Goal: Task Accomplishment & Management: Manage account settings

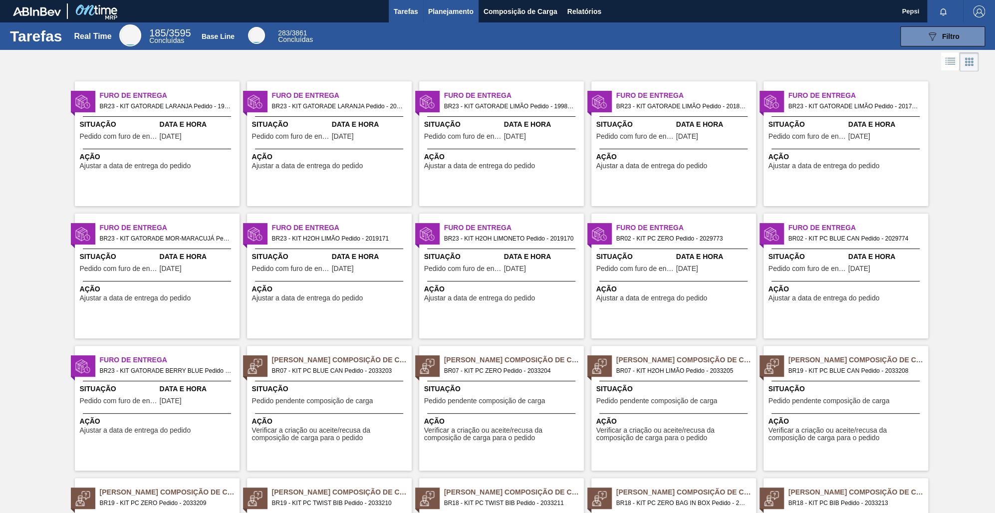
click at [455, 11] on span "Planejamento" at bounding box center [450, 11] width 45 height 12
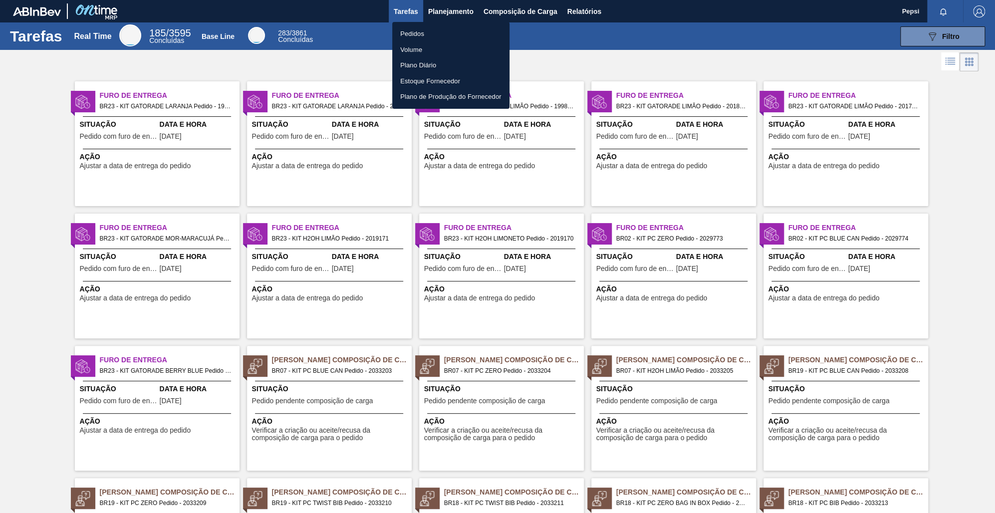
click at [419, 34] on li "Pedidos" at bounding box center [450, 34] width 117 height 16
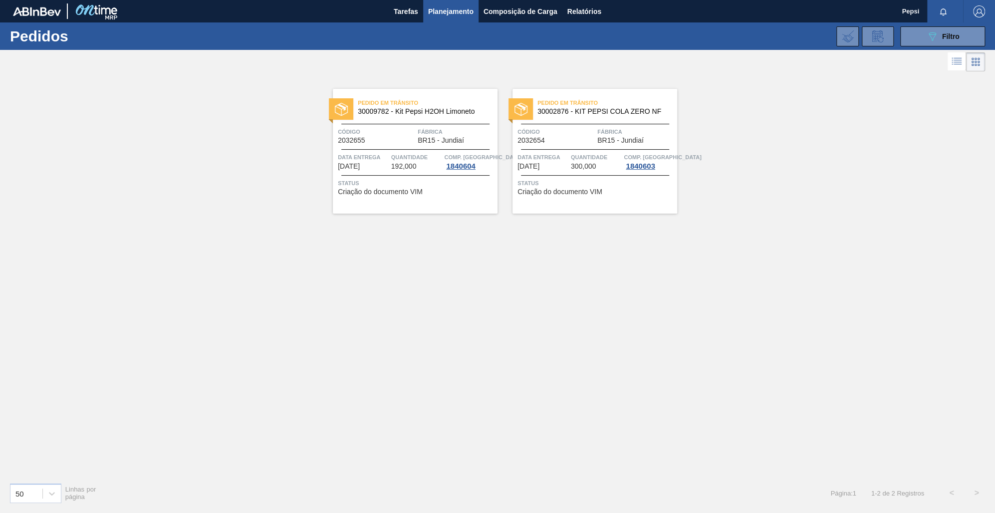
click at [505, 367] on div "Pedido em Trânsito 30009782 - Kit Pepsi H2OH Limoneto Código 2032655 Fábrica BR…" at bounding box center [497, 274] width 995 height 401
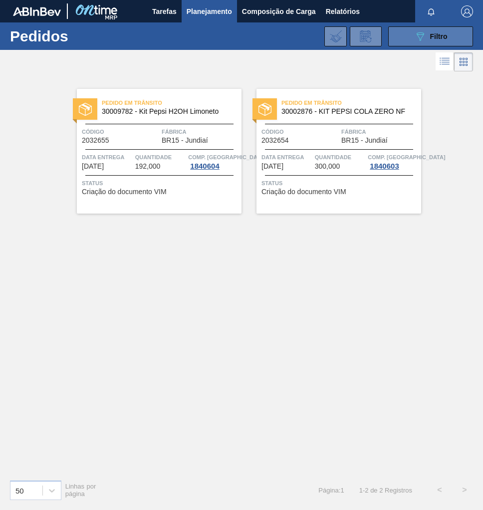
click at [437, 40] on div "089F7B8B-B2A5-4AFE-B5C0-19BA573D28AC Filtro" at bounding box center [430, 36] width 33 height 12
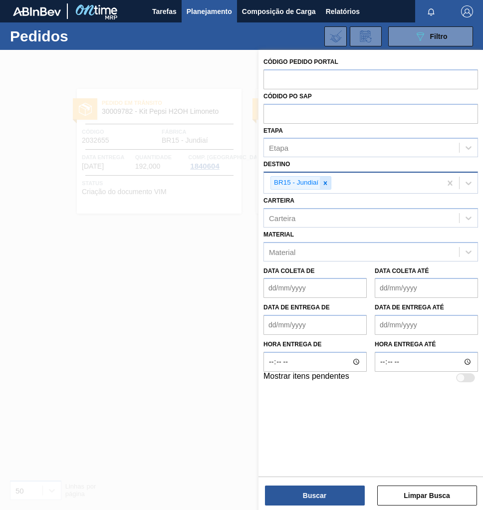
click at [327, 184] on icon at bounding box center [325, 183] width 7 height 7
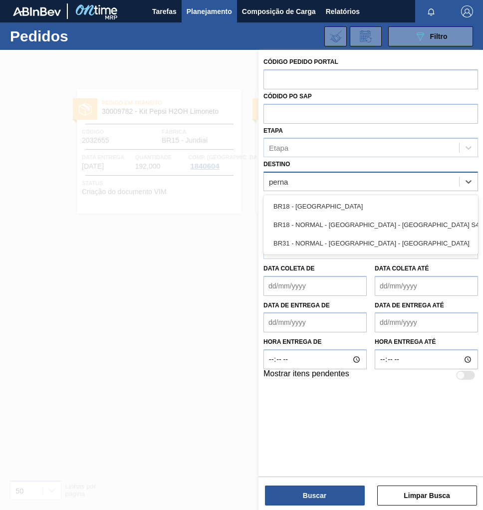
type input "pernam"
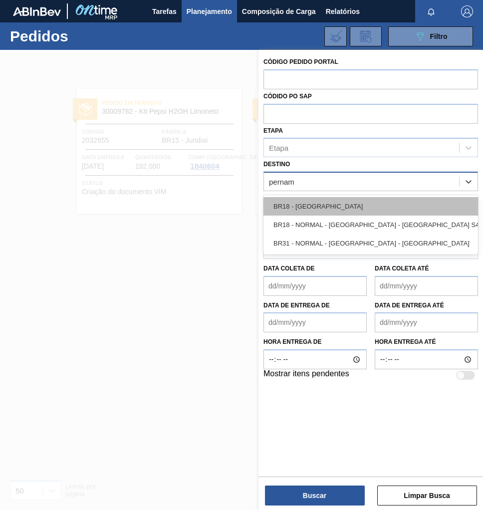
click at [332, 208] on div "BR18 - Pernambuco" at bounding box center [370, 206] width 215 height 18
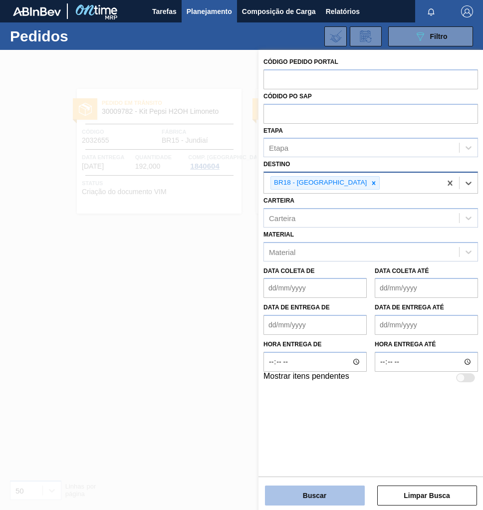
click at [301, 496] on button "Buscar" at bounding box center [315, 495] width 100 height 20
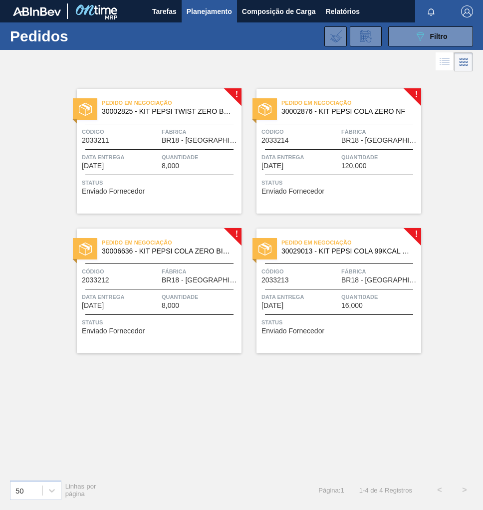
click at [160, 125] on div "Pedido em Negociação 30002825 - KIT PEPSI TWIST ZERO BAG IN BOX NF Código 20332…" at bounding box center [159, 151] width 165 height 125
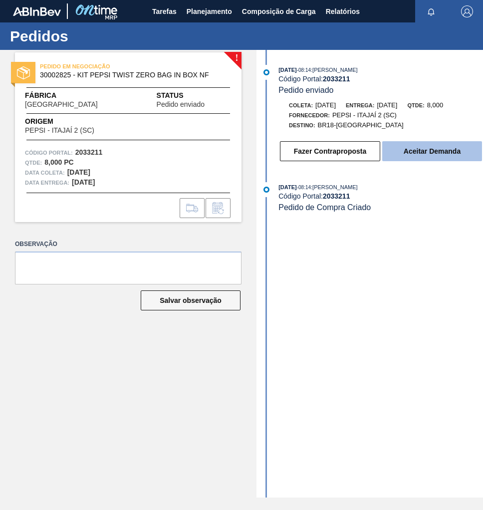
click at [428, 158] on button "Aceitar Demanda" at bounding box center [432, 151] width 100 height 20
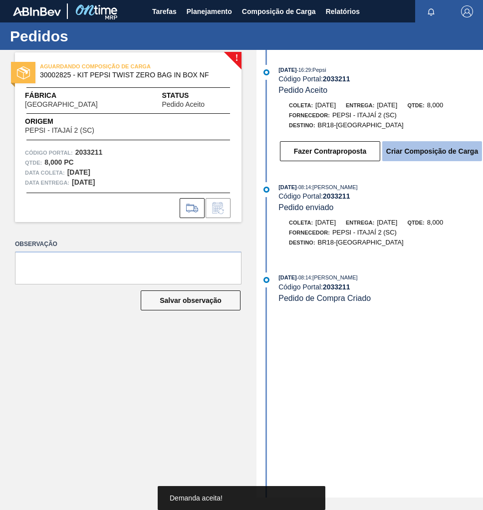
click at [418, 157] on button "Criar Composição de Carga" at bounding box center [432, 151] width 100 height 20
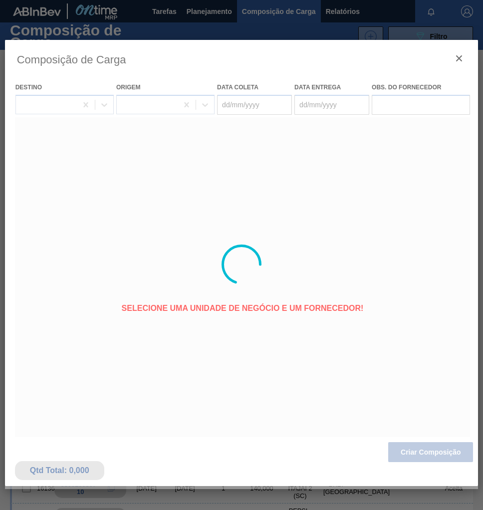
type coleta "[DATE]"
type entrega "26/09/2025"
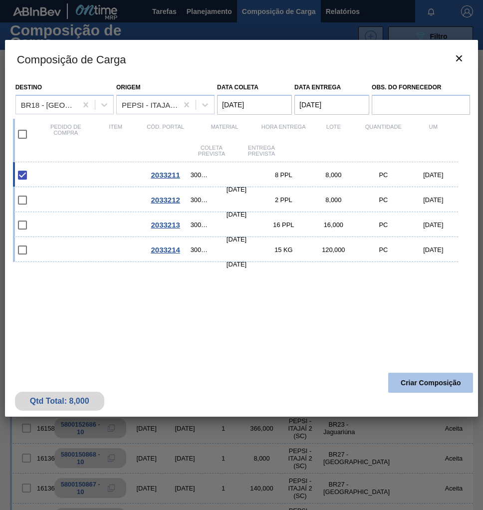
click at [420, 385] on button "Criar Composição" at bounding box center [430, 383] width 85 height 20
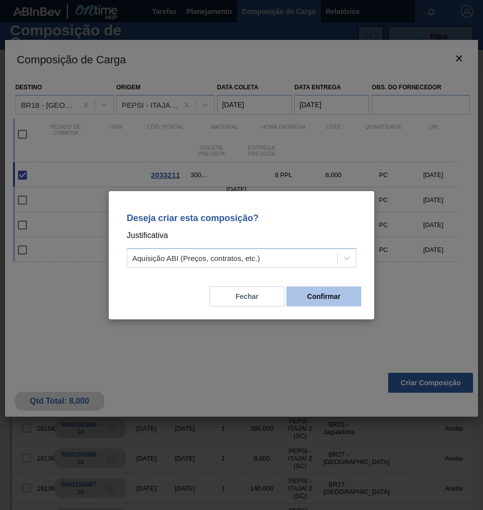
click at [331, 296] on button "Confirmar" at bounding box center [323, 296] width 75 height 20
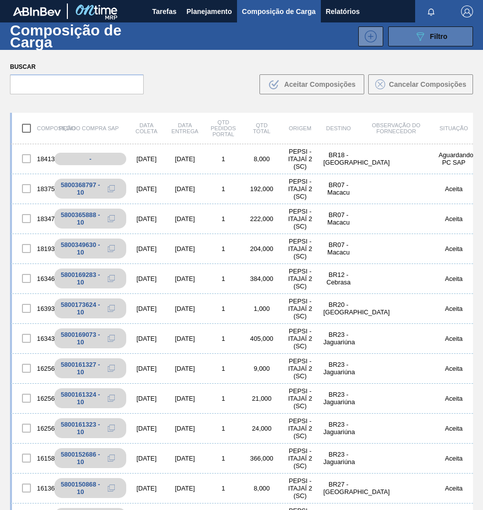
click at [453, 37] on button "089F7B8B-B2A5-4AFE-B5C0-19BA573D28AC Filtro" at bounding box center [430, 36] width 85 height 20
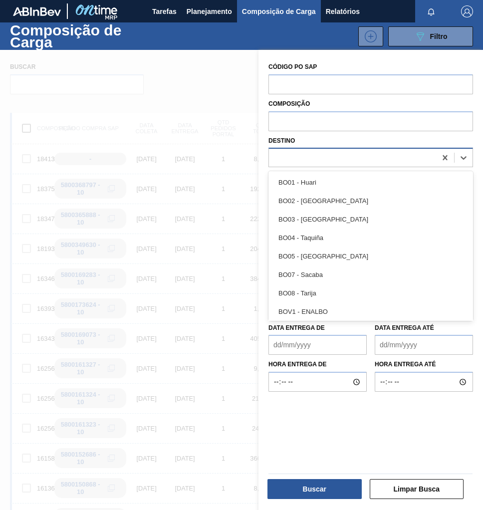
click at [325, 159] on div at bounding box center [352, 158] width 167 height 14
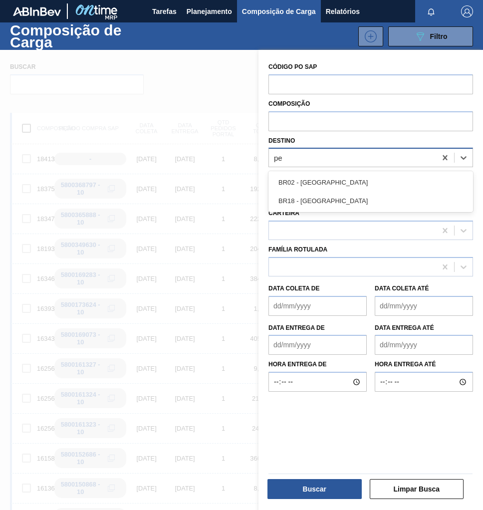
type input "per"
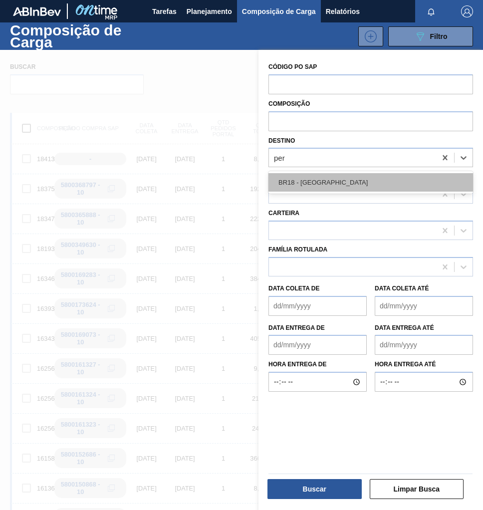
click at [322, 173] on div "BR18 - [GEOGRAPHIC_DATA]" at bounding box center [370, 182] width 205 height 18
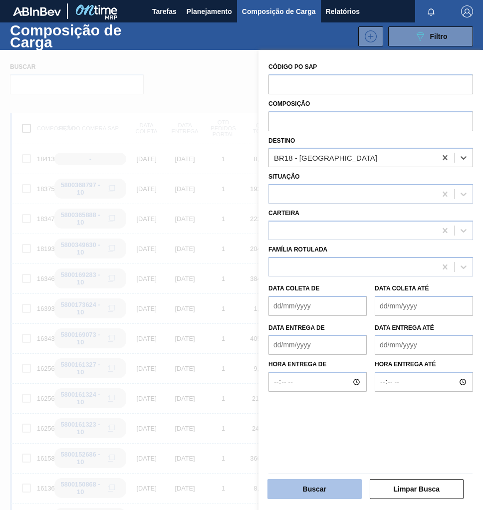
click at [318, 491] on button "Buscar" at bounding box center [314, 489] width 94 height 20
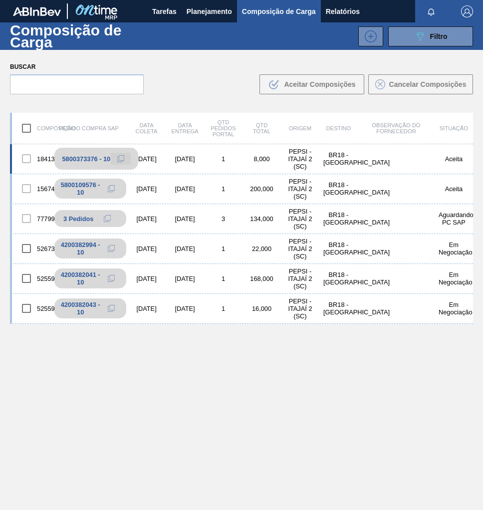
click at [114, 161] on button at bounding box center [121, 159] width 20 height 12
click at [208, 13] on span "Planejamento" at bounding box center [209, 11] width 45 height 12
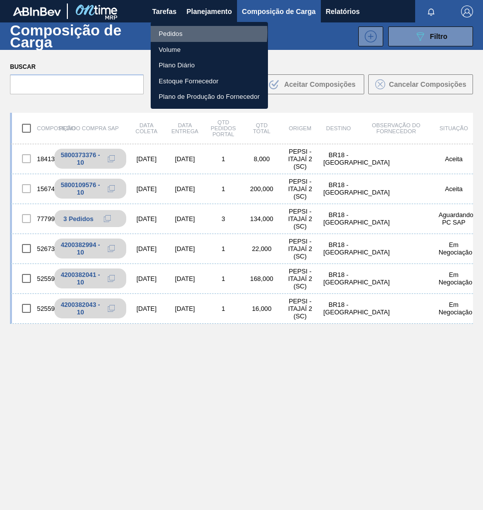
click at [186, 32] on li "Pedidos" at bounding box center [209, 34] width 117 height 16
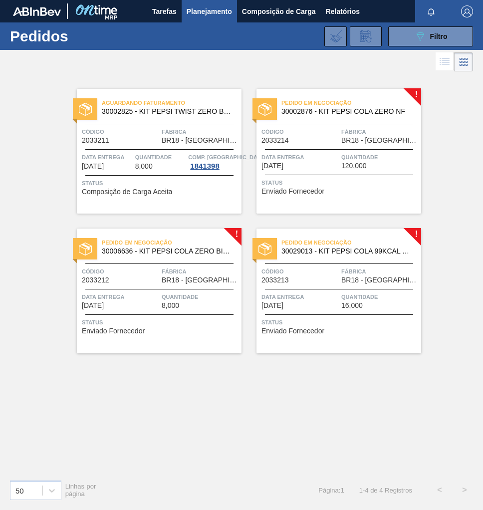
click at [211, 251] on span "30006636 - KIT PEPSI COLA ZERO BIB NF" at bounding box center [168, 250] width 132 height 7
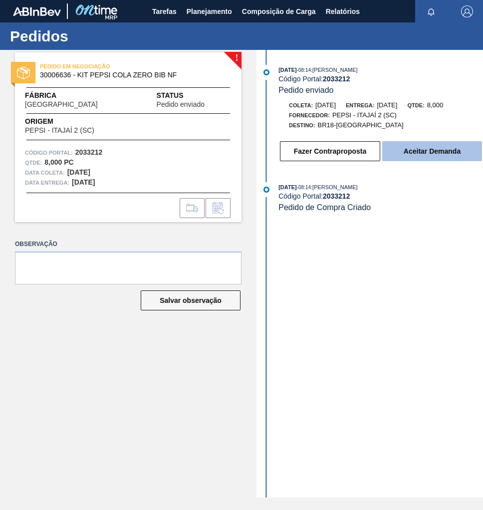
click at [438, 156] on button "Aceitar Demanda" at bounding box center [432, 151] width 100 height 20
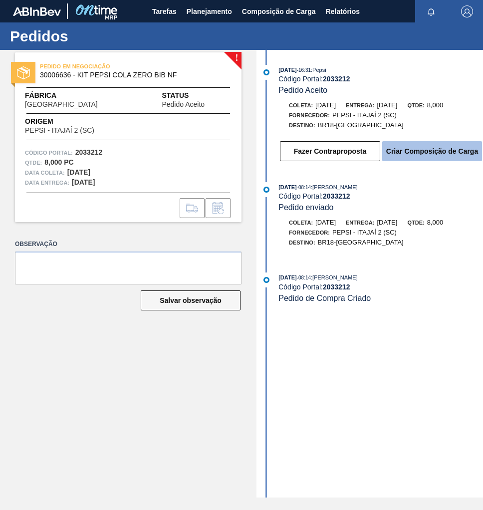
click at [431, 158] on button "Criar Composição de Carga" at bounding box center [432, 151] width 100 height 20
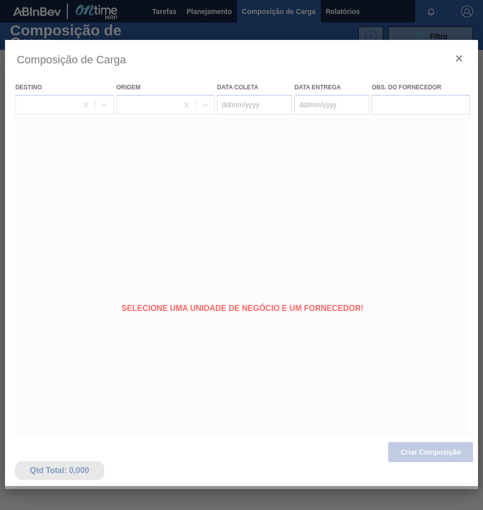
type coleta "[DATE]"
type entrega "26/09/2025"
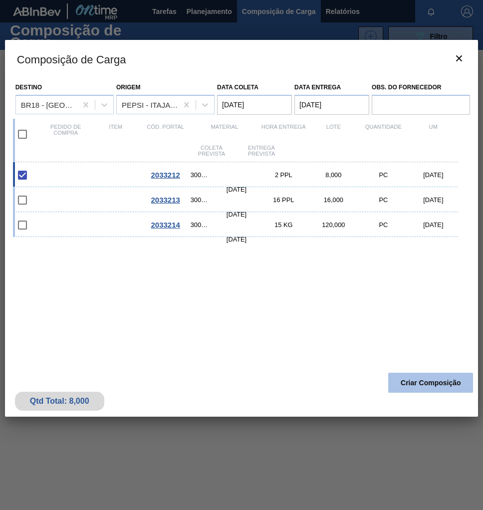
click at [414, 376] on button "Criar Composição" at bounding box center [430, 383] width 85 height 20
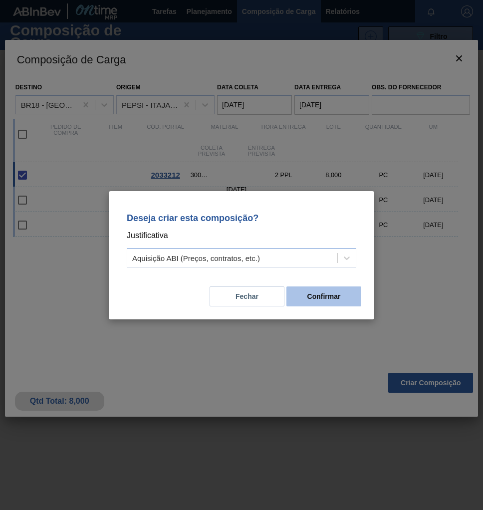
click at [346, 302] on button "Confirmar" at bounding box center [323, 296] width 75 height 20
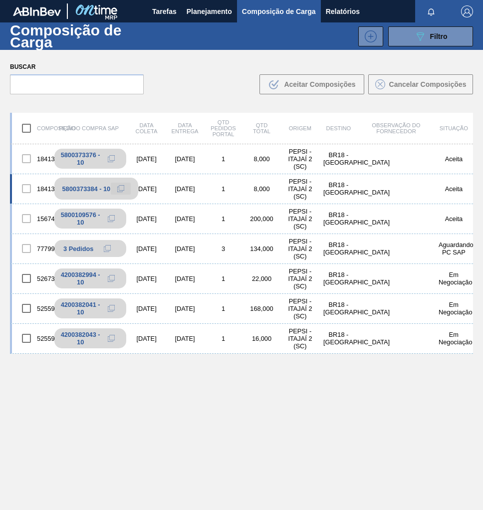
click at [119, 189] on icon at bounding box center [120, 188] width 7 height 7
click at [211, 9] on span "Planejamento" at bounding box center [209, 11] width 45 height 12
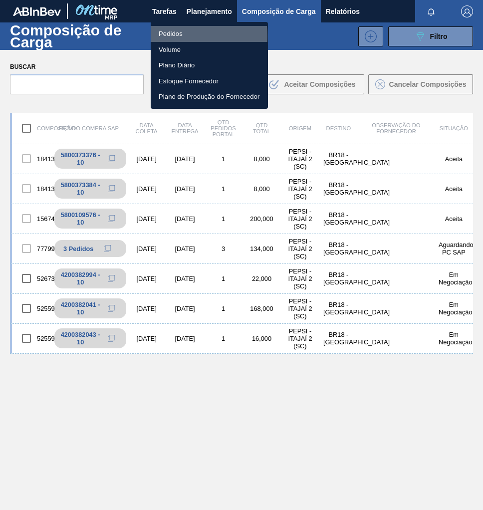
click at [172, 36] on li "Pedidos" at bounding box center [209, 34] width 117 height 16
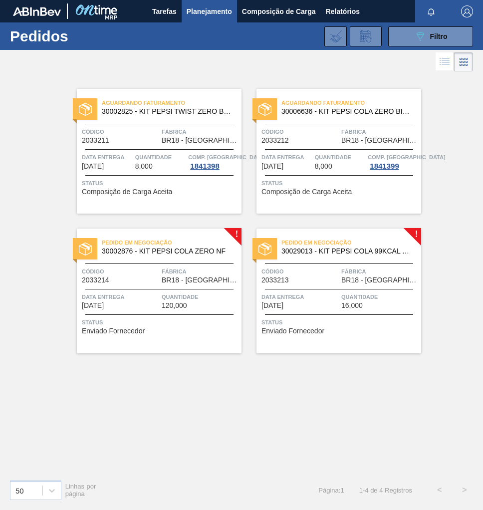
click at [363, 257] on div "Pedido em Negociação 30029013 - KIT PEPSI COLA 99KCAL BIB" at bounding box center [338, 247] width 165 height 22
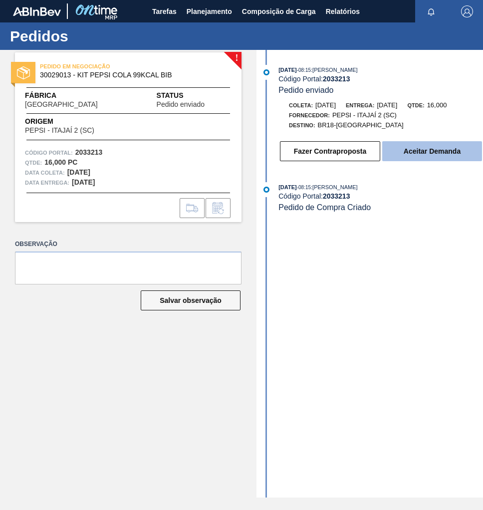
click at [430, 157] on button "Aceitar Demanda" at bounding box center [432, 151] width 100 height 20
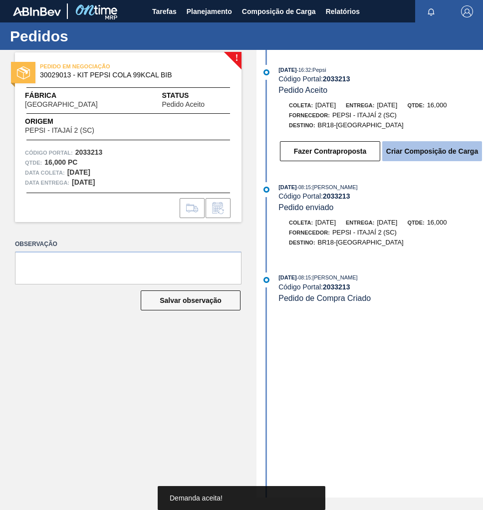
click at [442, 153] on button "Criar Composição de Carga" at bounding box center [432, 151] width 100 height 20
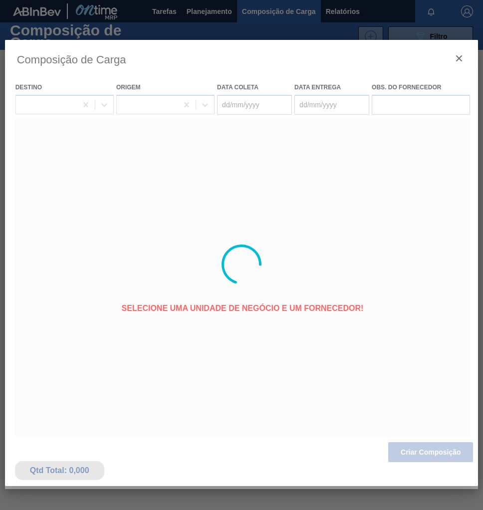
type coleta "[DATE]"
type entrega "[DATE]"
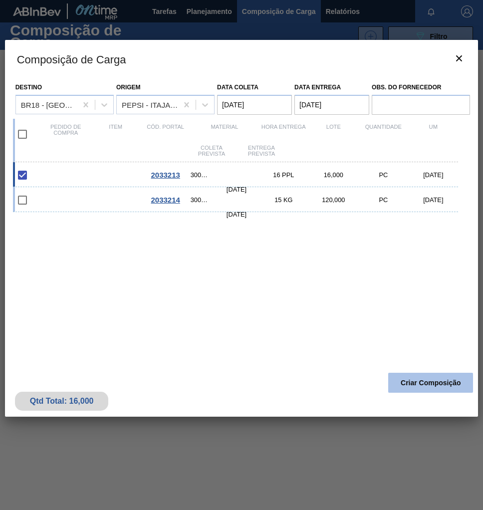
click at [439, 384] on button "Criar Composição" at bounding box center [430, 383] width 85 height 20
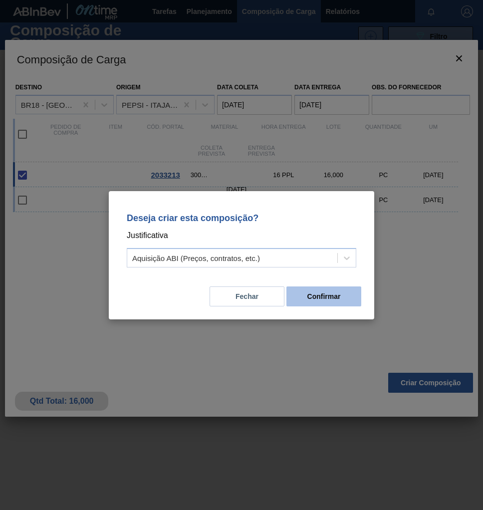
click at [332, 298] on button "Confirmar" at bounding box center [323, 296] width 75 height 20
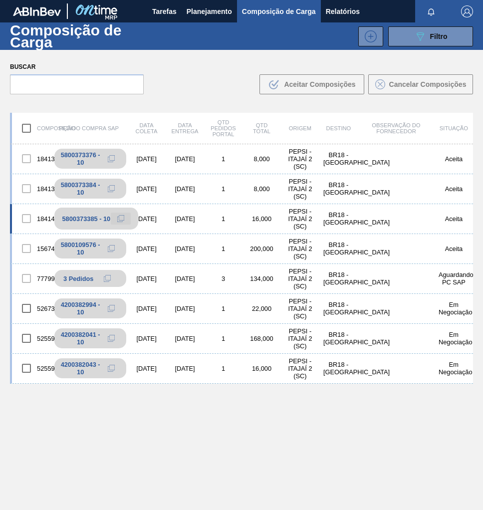
click at [118, 220] on icon at bounding box center [120, 218] width 7 height 7
click at [201, 10] on span "Planejamento" at bounding box center [209, 11] width 45 height 12
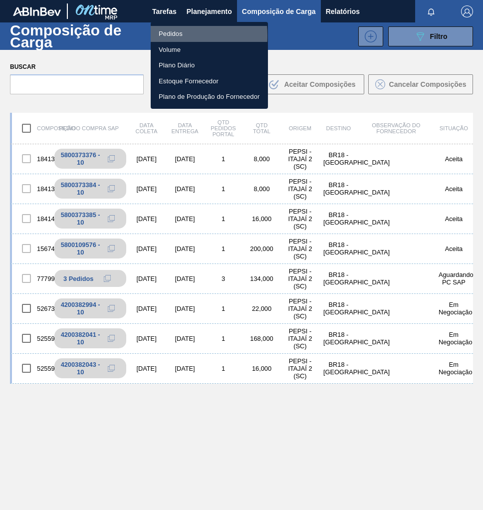
click at [167, 35] on li "Pedidos" at bounding box center [209, 34] width 117 height 16
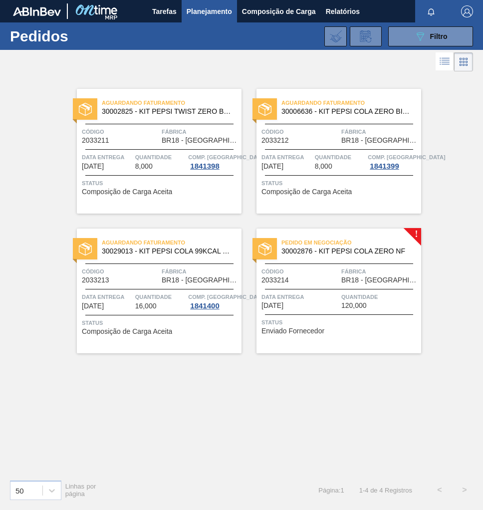
click at [321, 272] on span "Código" at bounding box center [299, 271] width 77 height 10
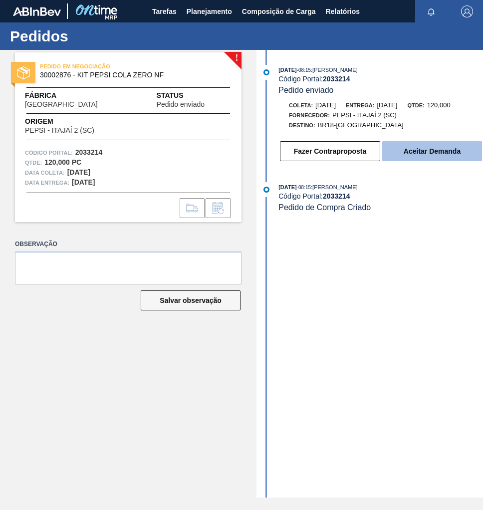
click at [417, 153] on button "Aceitar Demanda" at bounding box center [432, 151] width 100 height 20
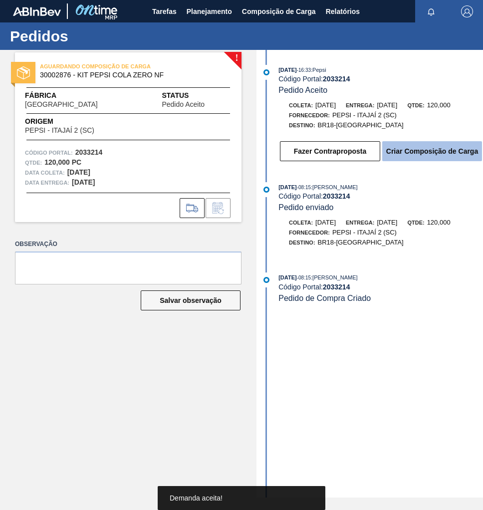
click at [424, 154] on button "Criar Composição de Carga" at bounding box center [432, 151] width 100 height 20
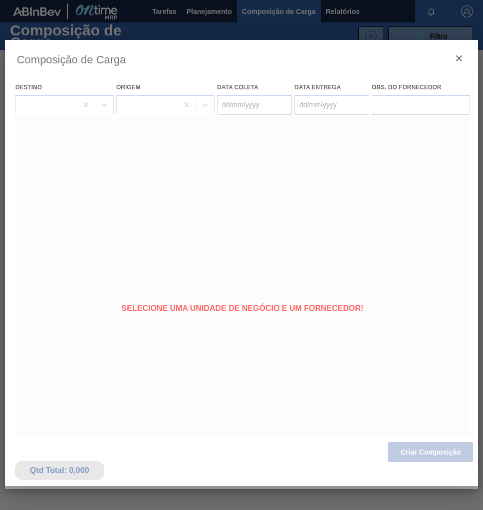
type coleta "[DATE]"
type entrega "[DATE]"
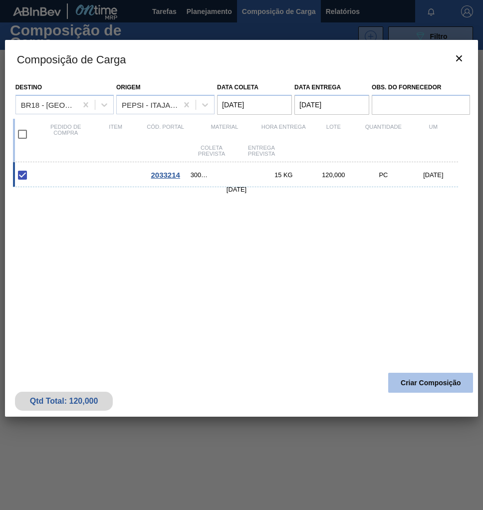
click at [410, 380] on button "Criar Composição" at bounding box center [430, 383] width 85 height 20
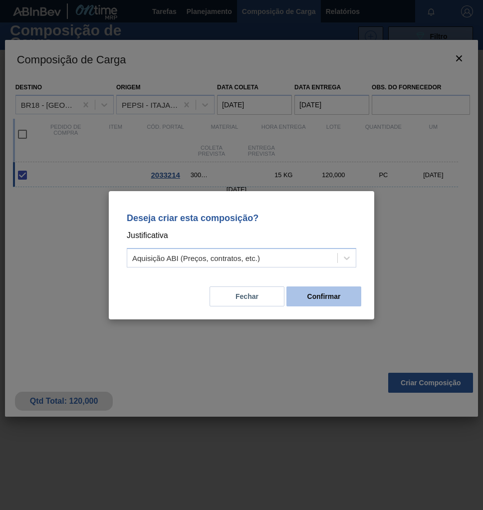
click at [302, 296] on button "Confirmar" at bounding box center [323, 296] width 75 height 20
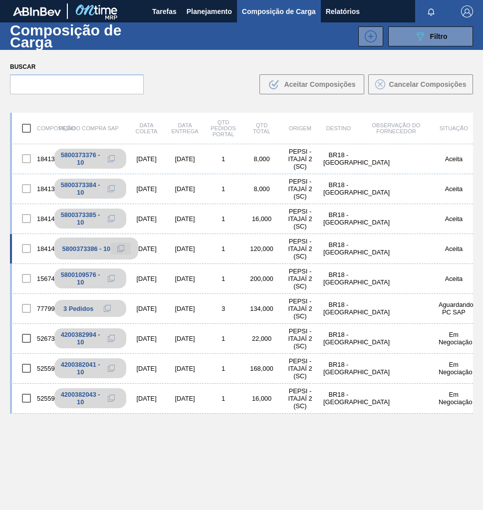
click at [118, 248] on icon at bounding box center [120, 248] width 7 height 7
click at [199, 15] on span "Planejamento" at bounding box center [209, 11] width 45 height 12
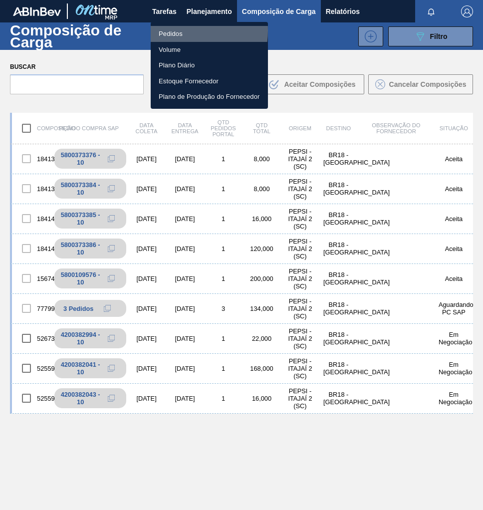
click at [175, 30] on li "Pedidos" at bounding box center [209, 34] width 117 height 16
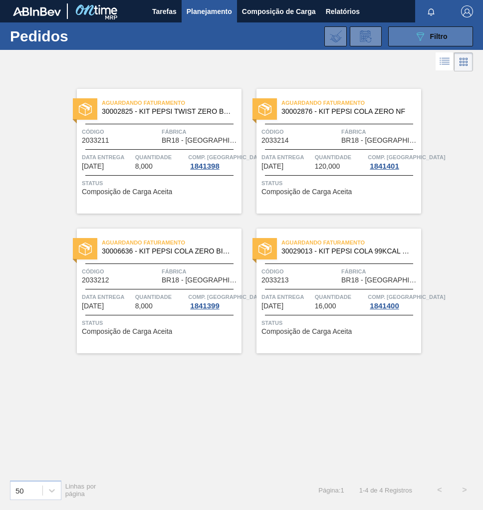
click at [426, 40] on div "089F7B8B-B2A5-4AFE-B5C0-19BA573D28AC Filtro" at bounding box center [430, 36] width 33 height 12
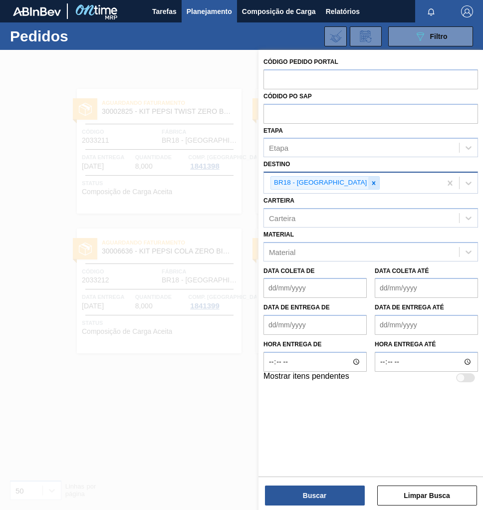
click at [370, 184] on icon at bounding box center [373, 183] width 7 height 7
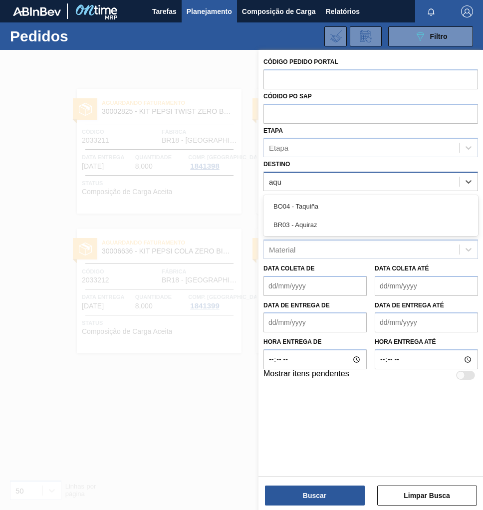
type input "aqui"
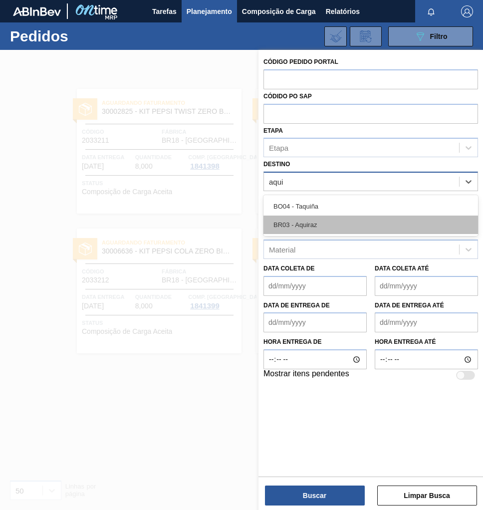
click at [335, 222] on div "BR03 - Aquiraz" at bounding box center [370, 225] width 215 height 18
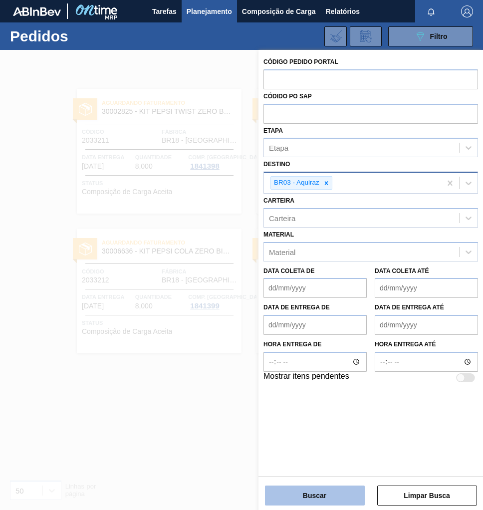
click at [329, 500] on button "Buscar" at bounding box center [315, 495] width 100 height 20
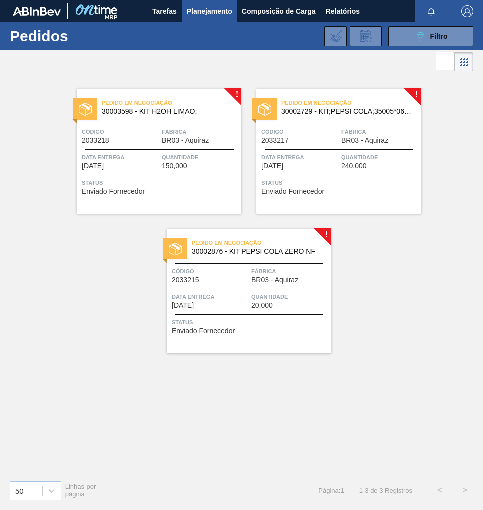
click at [234, 285] on div "Pedido em Negociação 30002876 - KIT PEPSI COLA ZERO NF Código 2033215 Fábrica B…" at bounding box center [249, 290] width 165 height 125
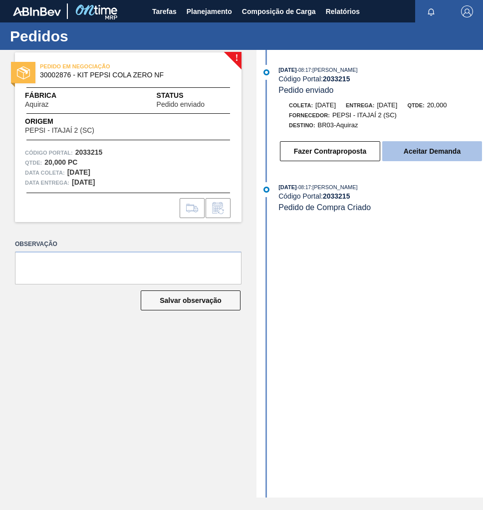
click at [426, 153] on button "Aceitar Demanda" at bounding box center [432, 151] width 100 height 20
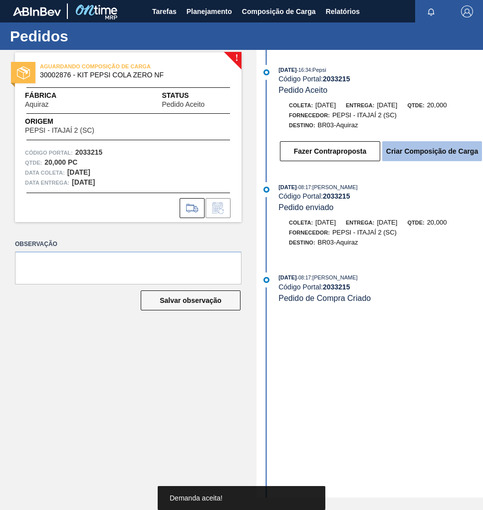
click at [426, 156] on button "Criar Composição de Carga" at bounding box center [432, 151] width 100 height 20
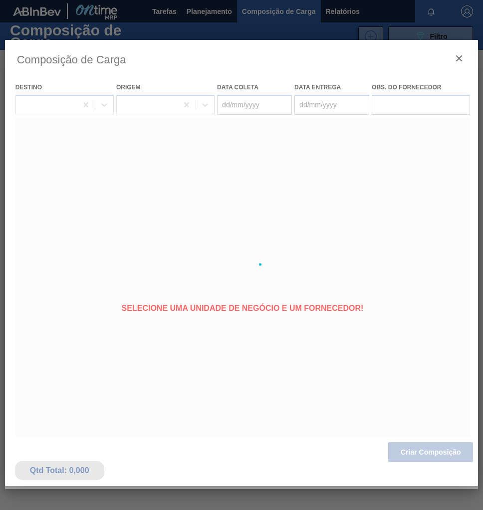
type coleta "[DATE]"
type entrega "29/09/2025"
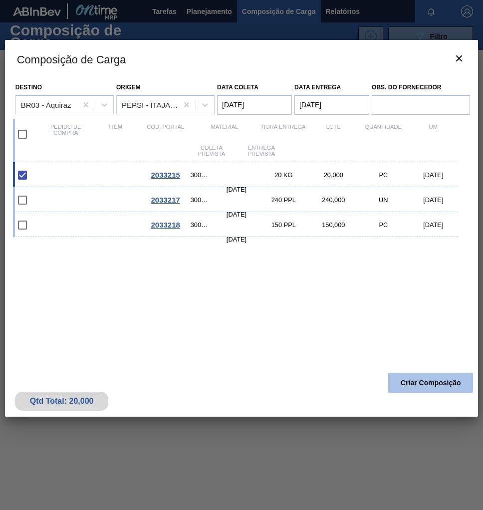
click at [422, 388] on button "Criar Composição" at bounding box center [430, 383] width 85 height 20
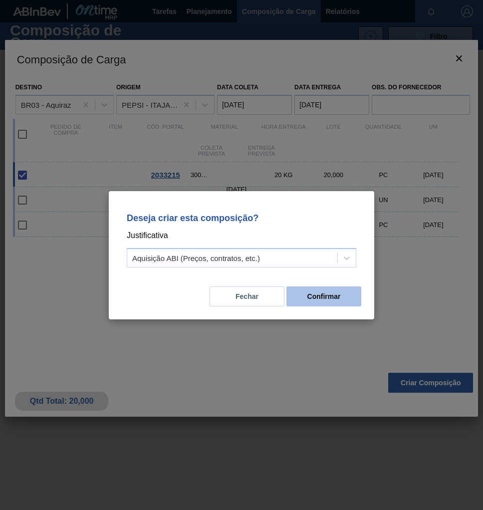
click at [320, 303] on button "Confirmar" at bounding box center [323, 296] width 75 height 20
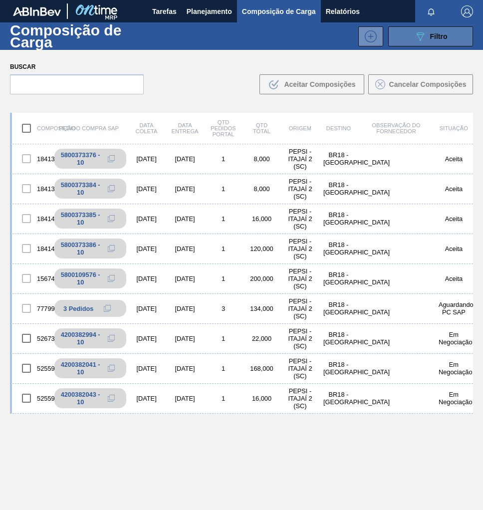
click at [426, 38] on div "089F7B8B-B2A5-4AFE-B5C0-19BA573D28AC Filtro" at bounding box center [430, 36] width 33 height 12
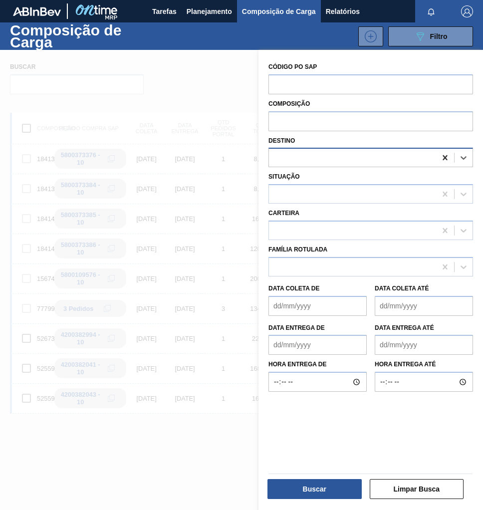
click at [447, 158] on icon at bounding box center [445, 158] width 10 height 10
type input "aquiraz"
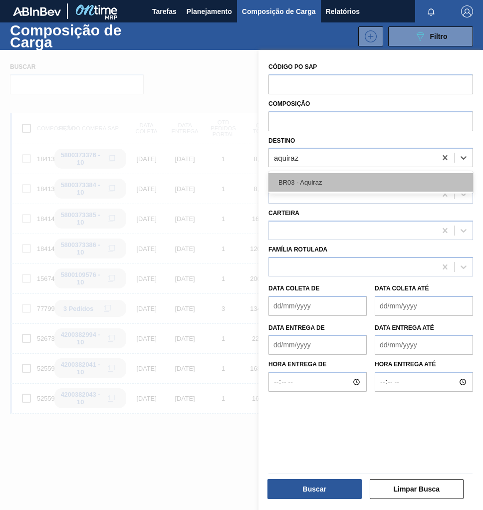
click at [357, 176] on div "BR03 - Aquiraz" at bounding box center [370, 182] width 205 height 18
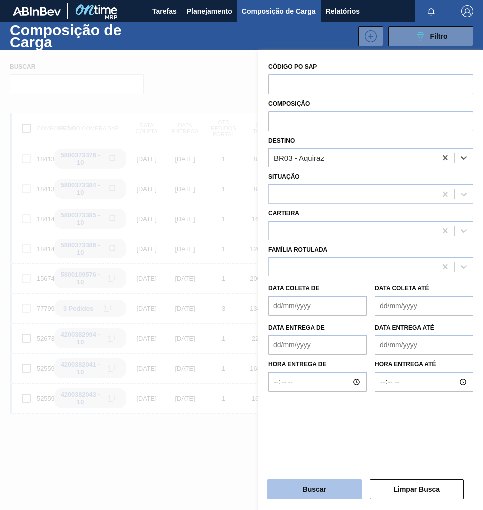
click at [318, 493] on button "Buscar" at bounding box center [314, 489] width 94 height 20
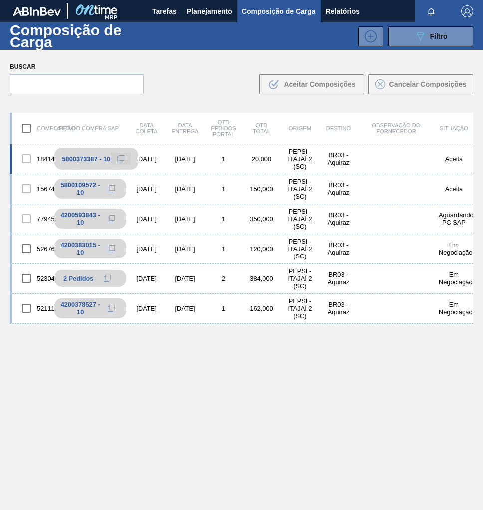
click at [120, 158] on icon at bounding box center [120, 158] width 7 height 7
click at [200, 14] on span "Planejamento" at bounding box center [209, 11] width 45 height 12
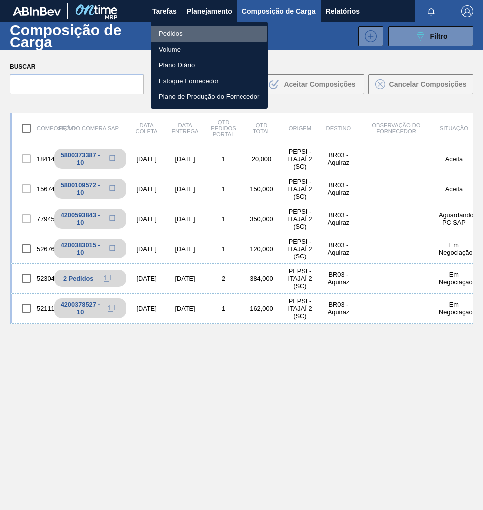
click at [180, 31] on li "Pedidos" at bounding box center [209, 34] width 117 height 16
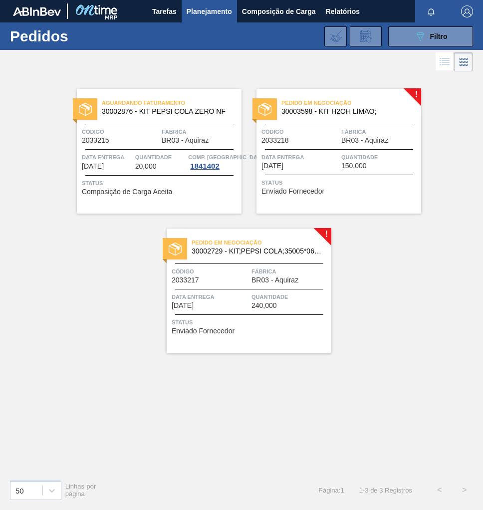
click at [334, 136] on span "Código" at bounding box center [299, 132] width 77 height 10
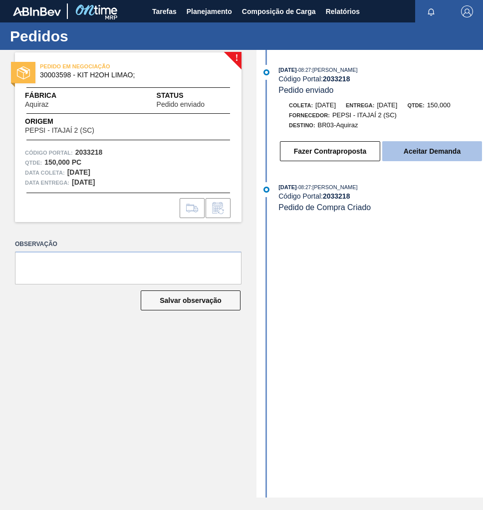
click at [439, 156] on button "Aceitar Demanda" at bounding box center [432, 151] width 100 height 20
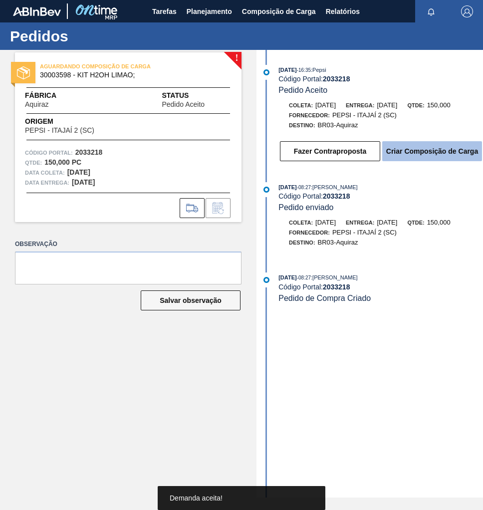
click at [440, 161] on button "Criar Composição de Carga" at bounding box center [432, 151] width 100 height 20
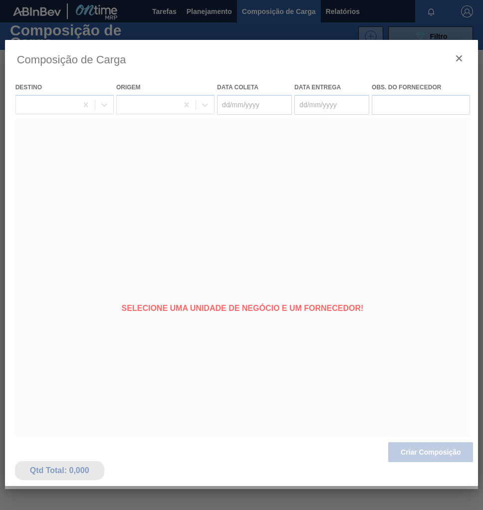
type coleta "[DATE]"
type entrega "29/09/2025"
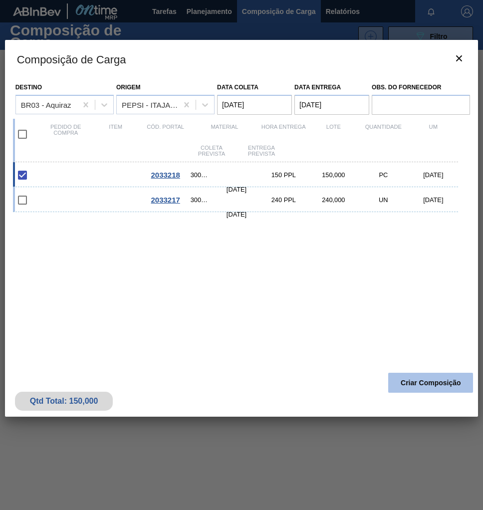
click at [421, 384] on button "Criar Composição" at bounding box center [430, 383] width 85 height 20
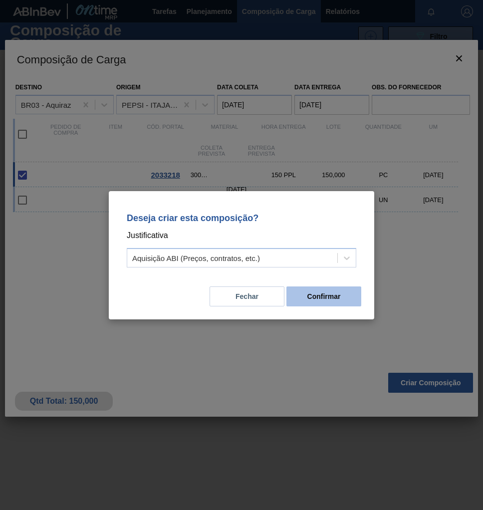
click at [348, 298] on button "Confirmar" at bounding box center [323, 296] width 75 height 20
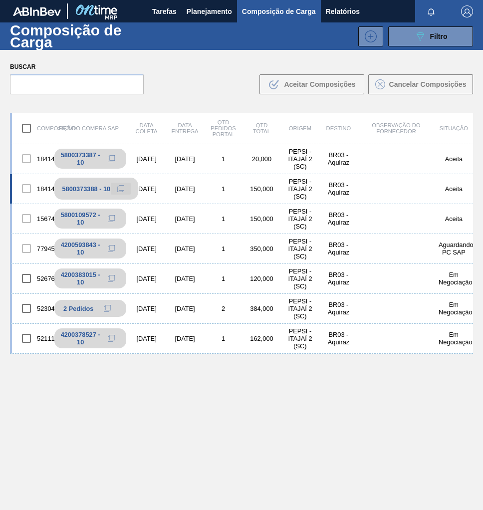
click at [126, 189] on button at bounding box center [121, 189] width 20 height 12
click at [122, 189] on icon at bounding box center [120, 188] width 7 height 7
click at [194, 8] on span "Planejamento" at bounding box center [209, 11] width 45 height 12
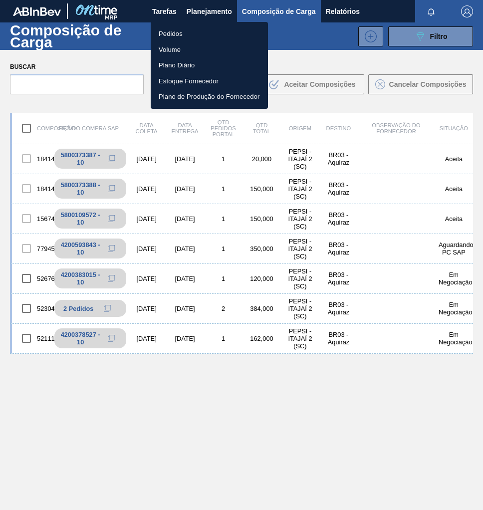
click at [172, 37] on li "Pedidos" at bounding box center [209, 34] width 117 height 16
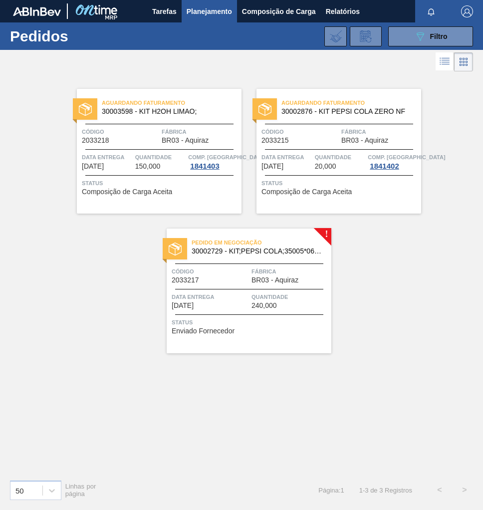
click at [286, 257] on div "Pedido em Negociação 30002729 - KIT;PEPSI COLA;35005*06*02 NF" at bounding box center [249, 247] width 165 height 22
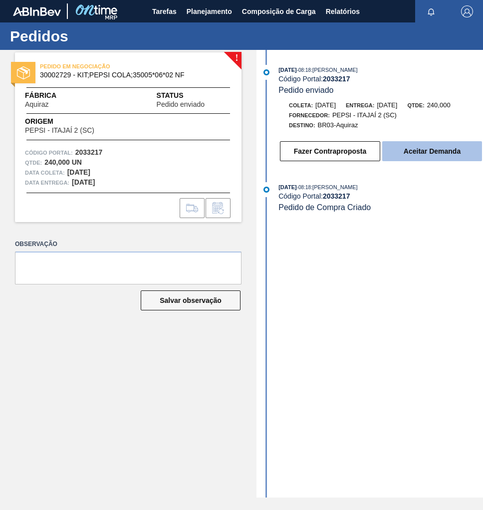
click at [426, 155] on button "Aceitar Demanda" at bounding box center [432, 151] width 100 height 20
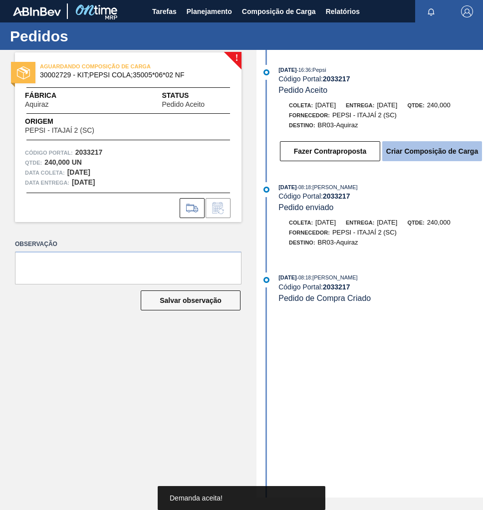
click at [445, 153] on button "Criar Composição de Carga" at bounding box center [432, 151] width 100 height 20
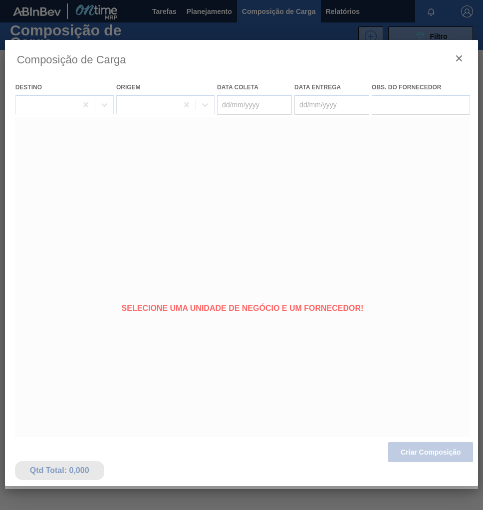
type coleta "[DATE]"
type entrega "[DATE]"
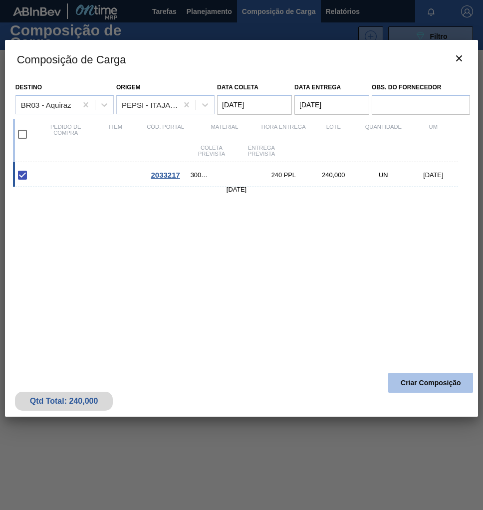
click at [404, 384] on button "Criar Composição" at bounding box center [430, 383] width 85 height 20
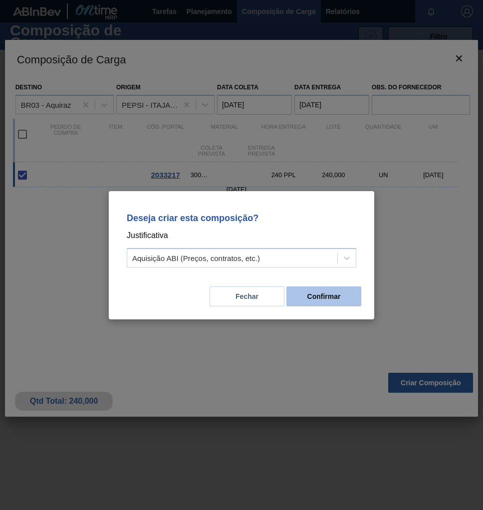
click at [333, 298] on button "Confirmar" at bounding box center [323, 296] width 75 height 20
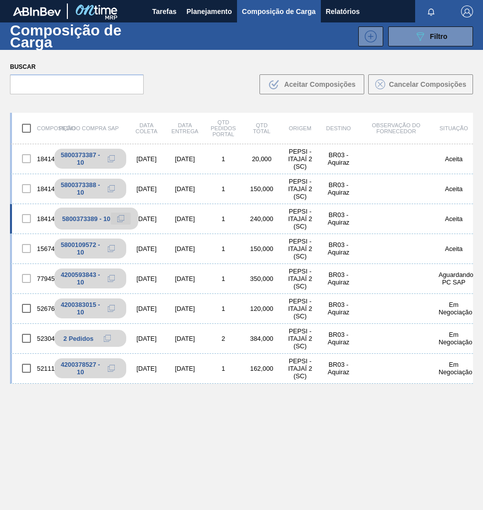
click at [120, 218] on icon at bounding box center [120, 218] width 7 height 7
click at [420, 39] on icon "089F7B8B-B2A5-4AFE-B5C0-19BA573D28AC" at bounding box center [420, 36] width 12 height 12
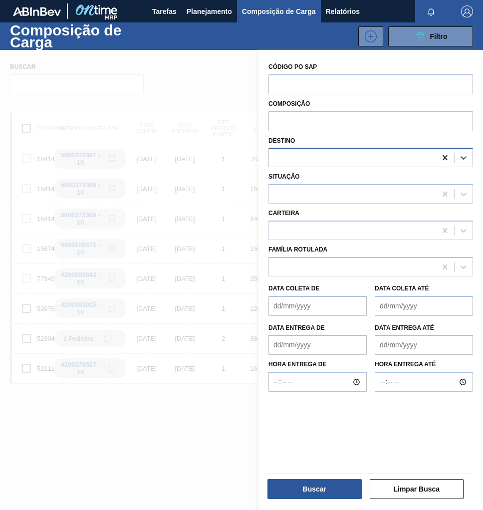
click at [447, 158] on icon at bounding box center [445, 158] width 10 height 10
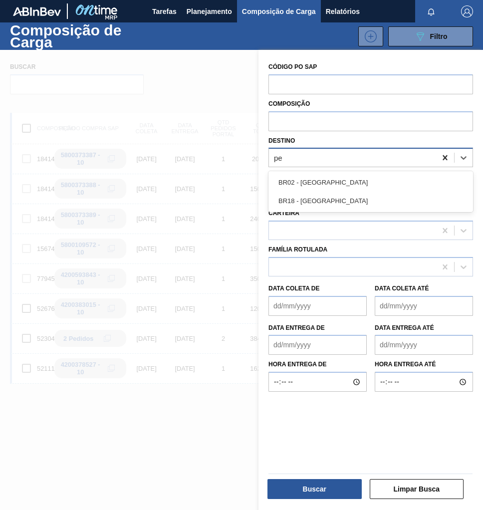
type input "per"
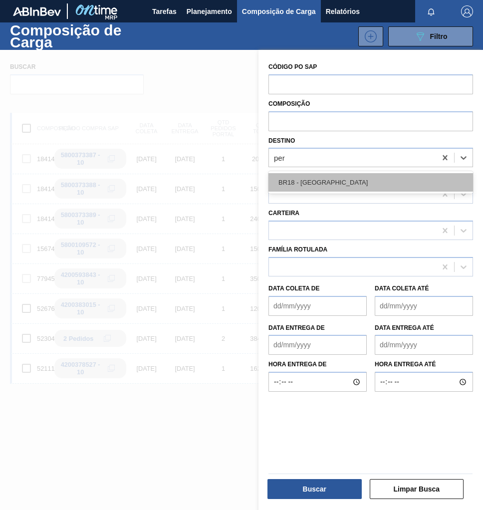
click at [390, 185] on div "BR18 - [GEOGRAPHIC_DATA]" at bounding box center [370, 182] width 205 height 18
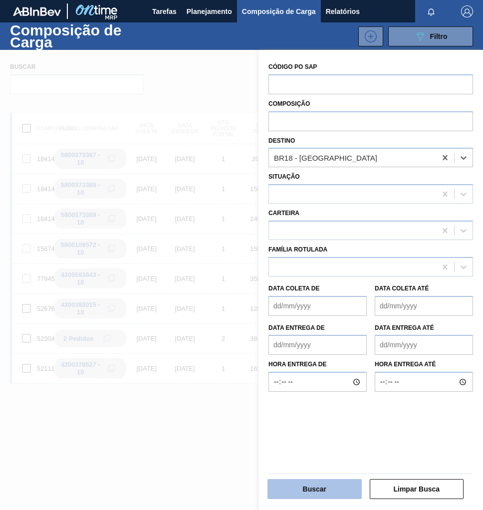
click at [298, 489] on button "Buscar" at bounding box center [314, 489] width 94 height 20
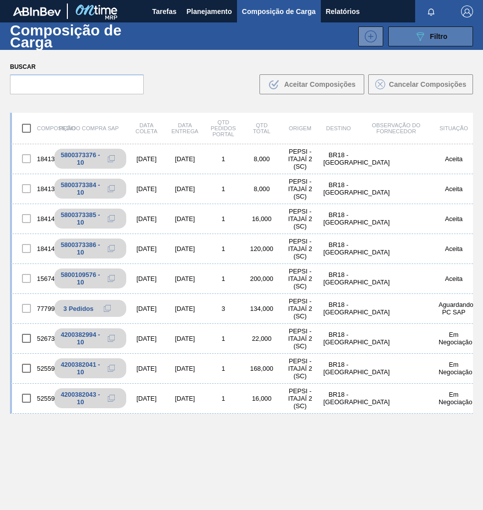
click at [432, 38] on span "Filtro" at bounding box center [438, 36] width 17 height 8
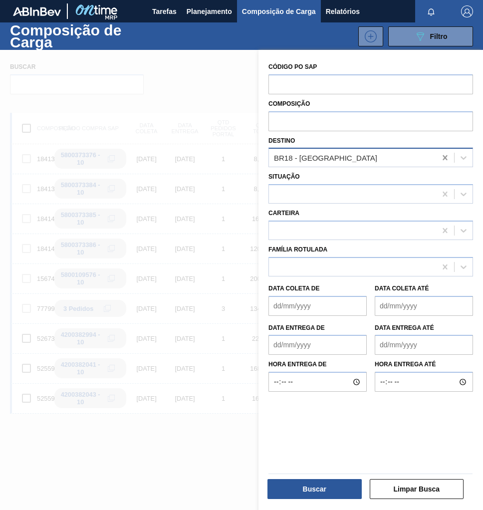
click at [445, 158] on icon at bounding box center [445, 157] width 4 height 5
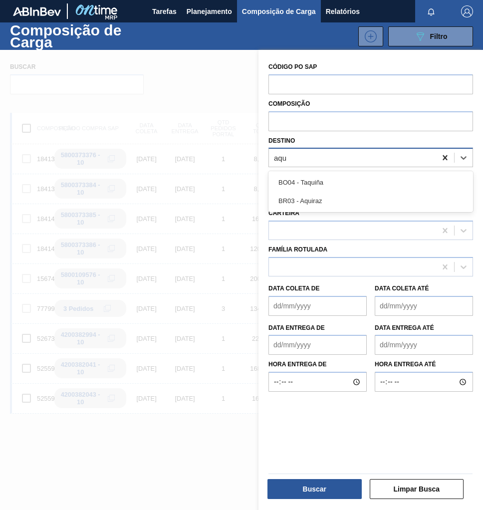
type input "aqui"
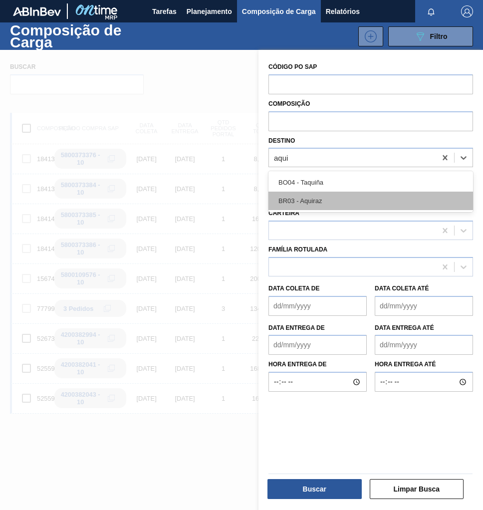
click at [370, 192] on div "BR03 - Aquiraz" at bounding box center [370, 201] width 205 height 18
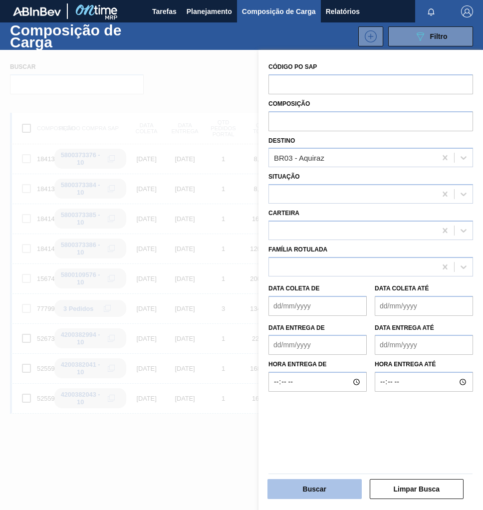
click at [318, 491] on button "Buscar" at bounding box center [314, 489] width 94 height 20
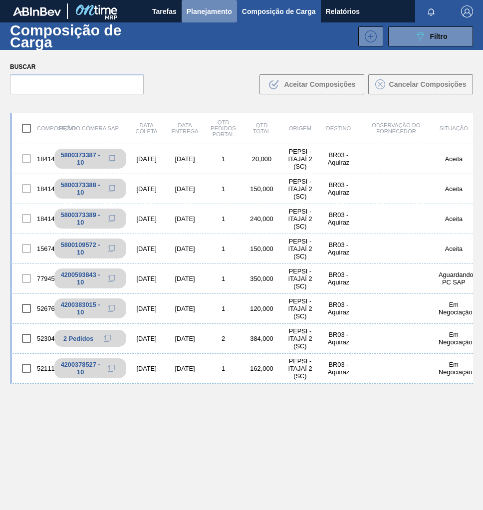
click at [218, 14] on span "Planejamento" at bounding box center [209, 11] width 45 height 12
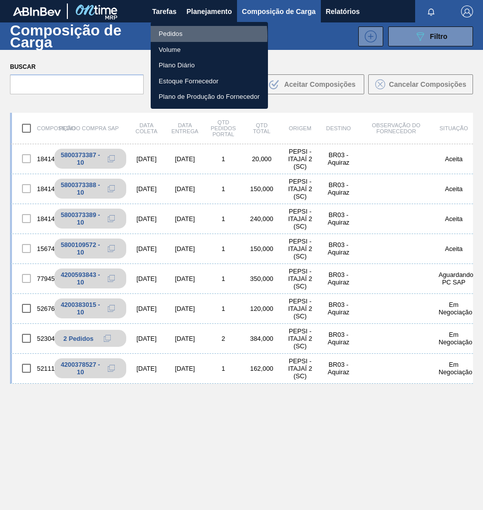
click at [182, 36] on li "Pedidos" at bounding box center [209, 34] width 117 height 16
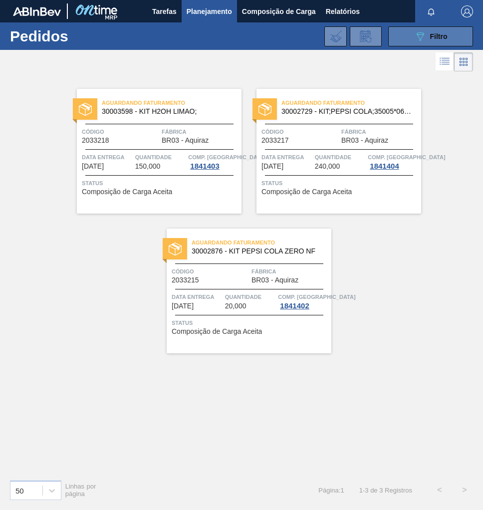
click at [425, 40] on icon "089F7B8B-B2A5-4AFE-B5C0-19BA573D28AC" at bounding box center [420, 36] width 12 height 12
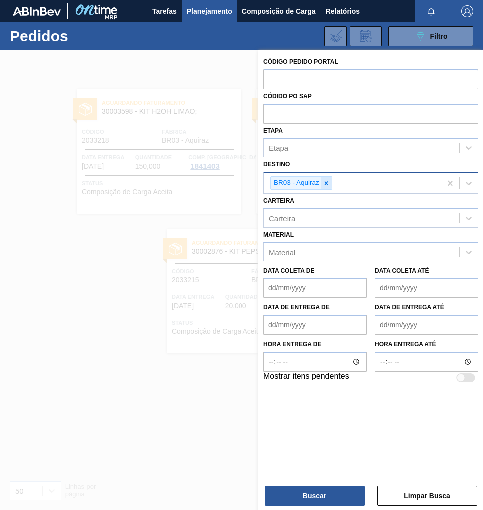
click at [327, 182] on icon at bounding box center [326, 183] width 7 height 7
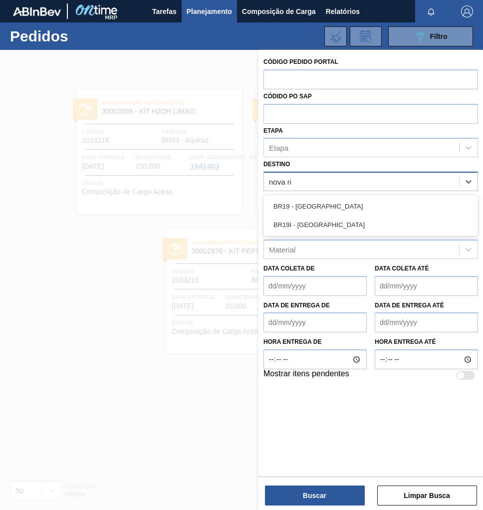
type input "nova rio"
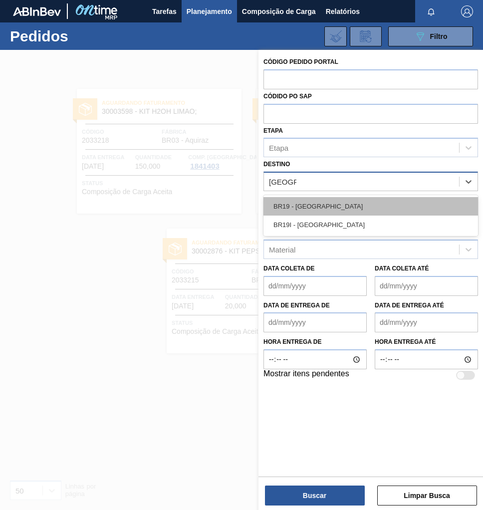
click at [332, 202] on div "BR19 - [GEOGRAPHIC_DATA]" at bounding box center [370, 206] width 215 height 18
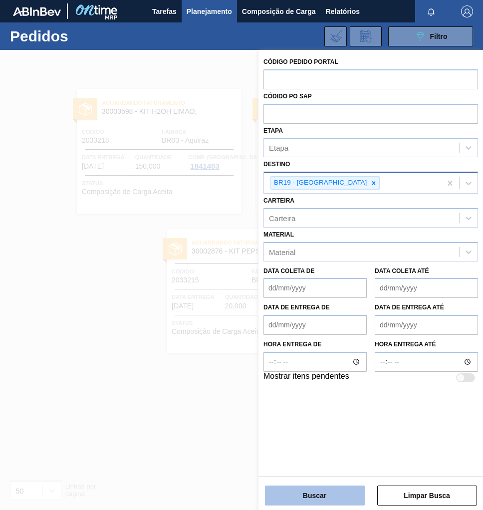
click at [333, 497] on button "Buscar" at bounding box center [315, 495] width 100 height 20
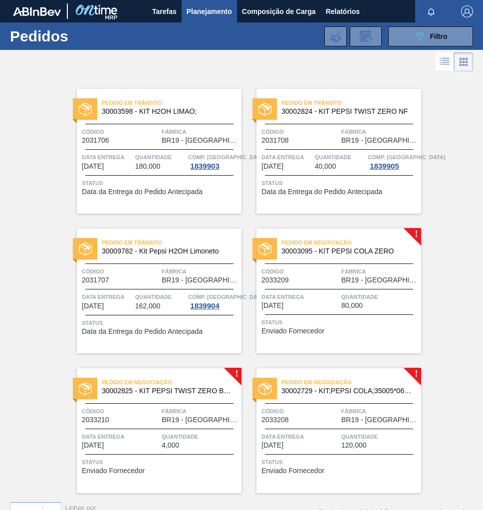
click at [341, 423] on span "BR19 - [GEOGRAPHIC_DATA]" at bounding box center [379, 419] width 77 height 7
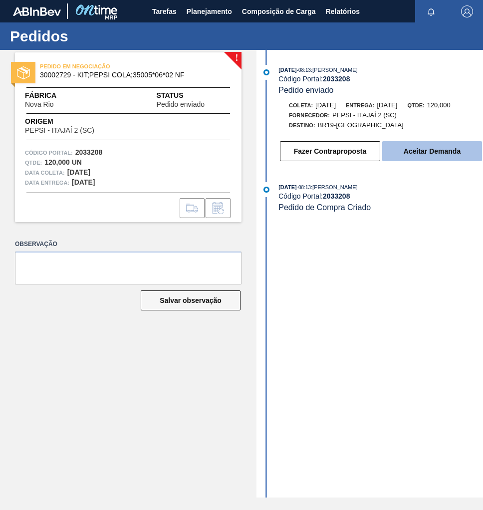
click at [434, 155] on button "Aceitar Demanda" at bounding box center [432, 151] width 100 height 20
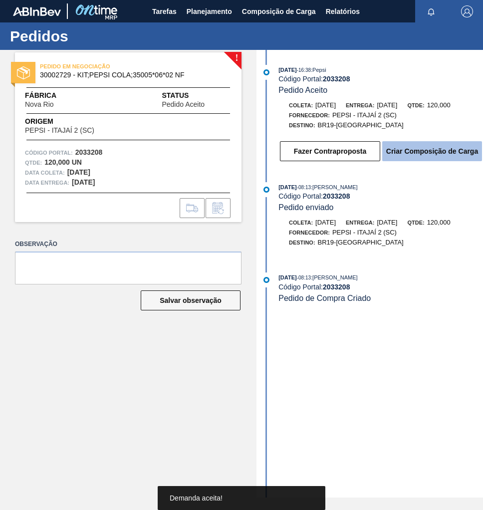
click at [440, 156] on button "Criar Composição de Carga" at bounding box center [432, 151] width 100 height 20
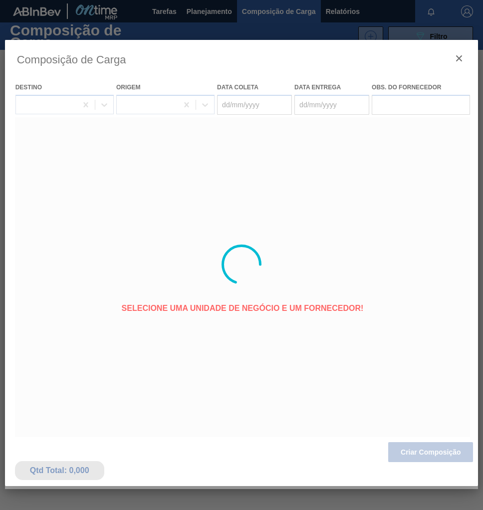
type coleta "[DATE]"
type entrega "[DATE]"
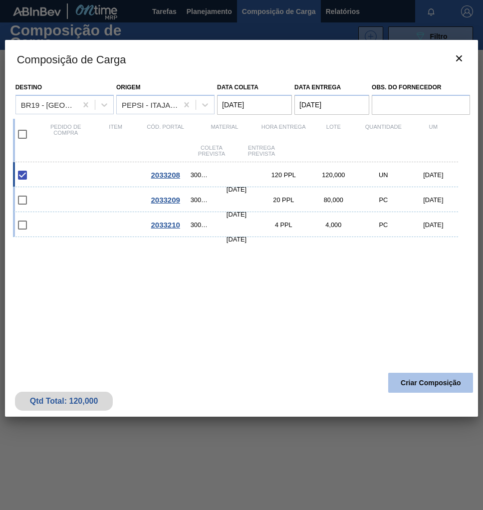
click at [412, 377] on button "Criar Composição" at bounding box center [430, 383] width 85 height 20
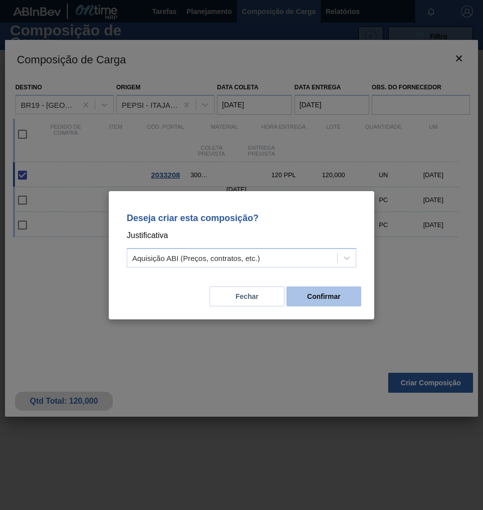
click at [341, 300] on button "Confirmar" at bounding box center [323, 296] width 75 height 20
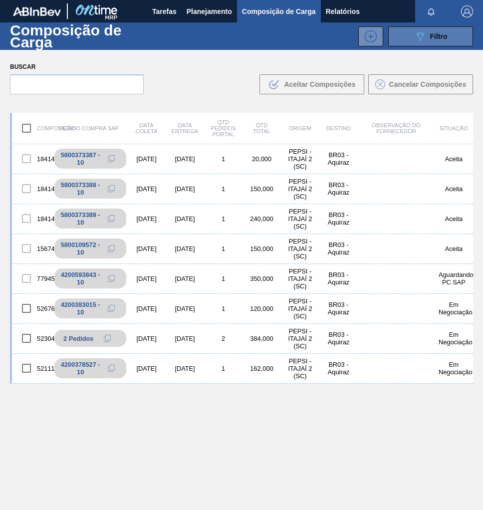
click at [438, 44] on button "089F7B8B-B2A5-4AFE-B5C0-19BA573D28AC Filtro" at bounding box center [430, 36] width 85 height 20
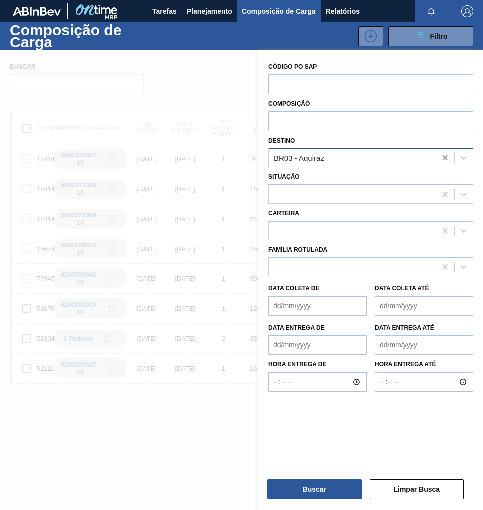
click at [445, 161] on icon at bounding box center [445, 158] width 10 height 10
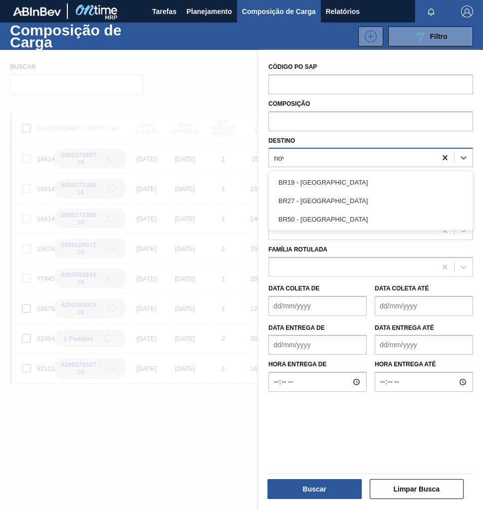
type input "nova"
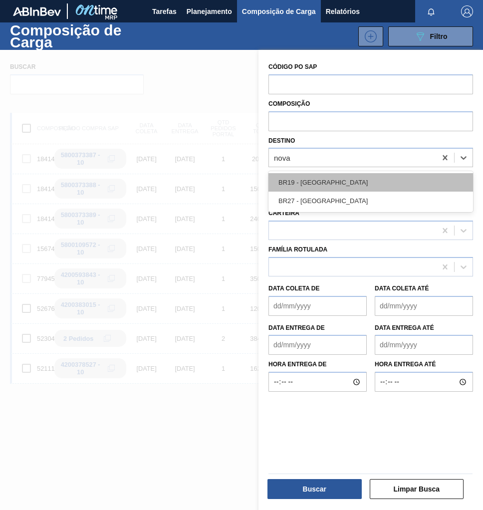
click at [350, 178] on div "BR19 - Nova Rio" at bounding box center [370, 182] width 205 height 18
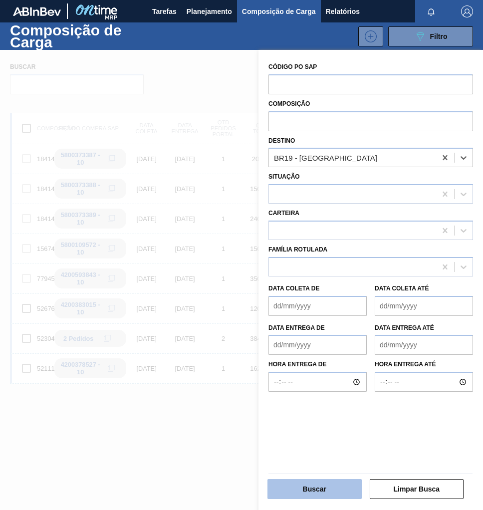
click at [311, 488] on button "Buscar" at bounding box center [314, 489] width 94 height 20
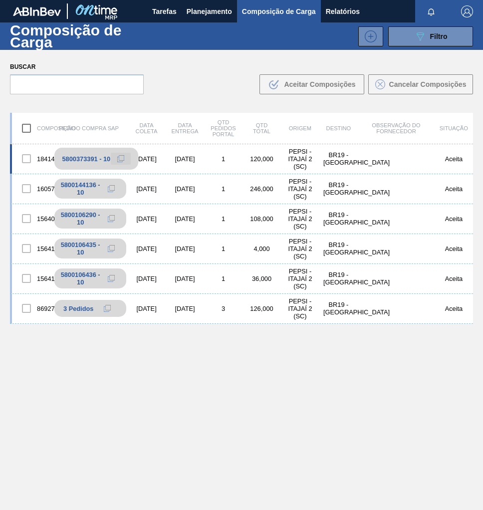
click at [120, 160] on icon at bounding box center [120, 158] width 7 height 7
click at [205, 12] on span "Planejamento" at bounding box center [209, 11] width 45 height 12
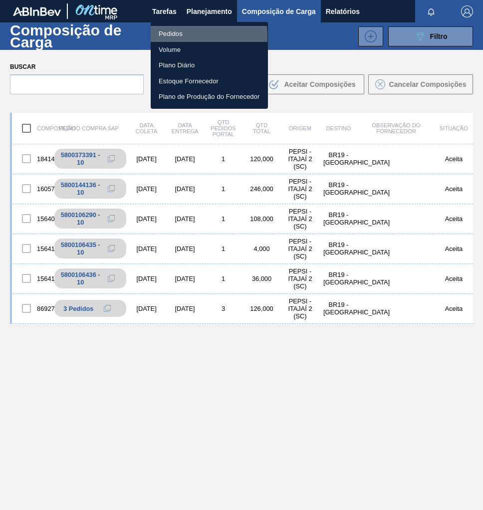
click at [177, 36] on li "Pedidos" at bounding box center [209, 34] width 117 height 16
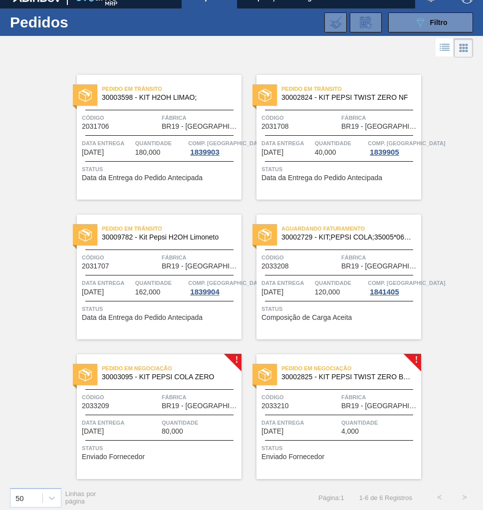
scroll to position [20, 0]
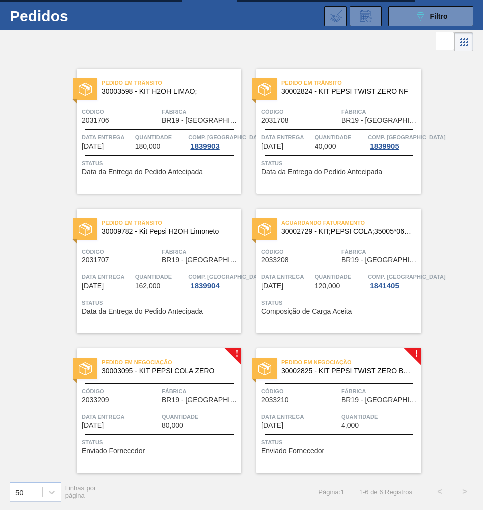
click at [150, 416] on span "Data entrega" at bounding box center [120, 417] width 77 height 10
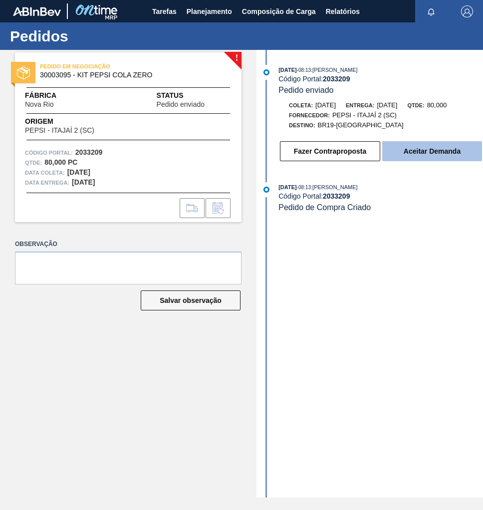
click at [425, 157] on button "Aceitar Demanda" at bounding box center [432, 151] width 100 height 20
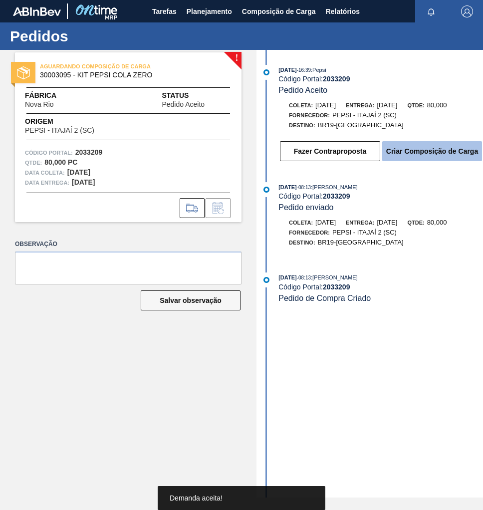
click at [421, 156] on button "Criar Composição de Carga" at bounding box center [432, 151] width 100 height 20
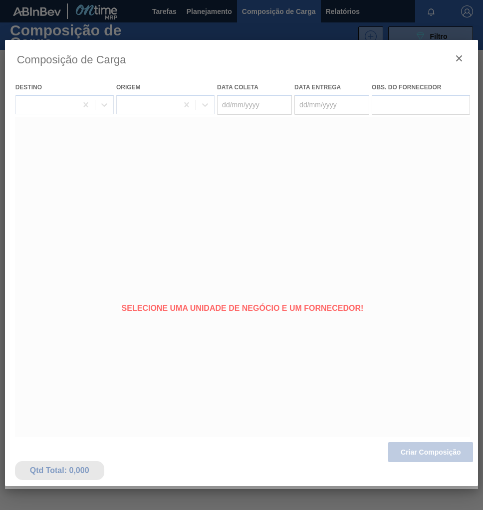
type coleta "[DATE]"
type entrega "23/09/2025"
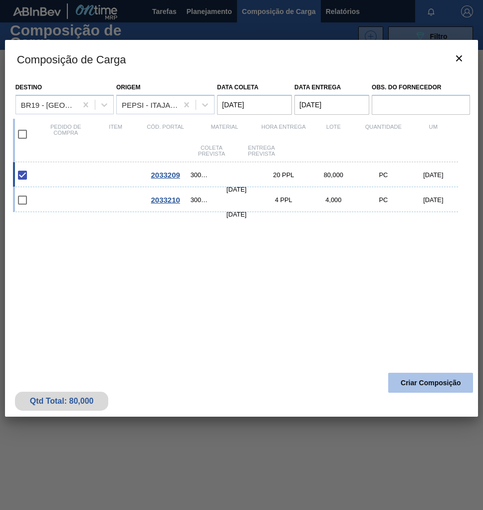
click at [410, 384] on button "Criar Composição" at bounding box center [430, 383] width 85 height 20
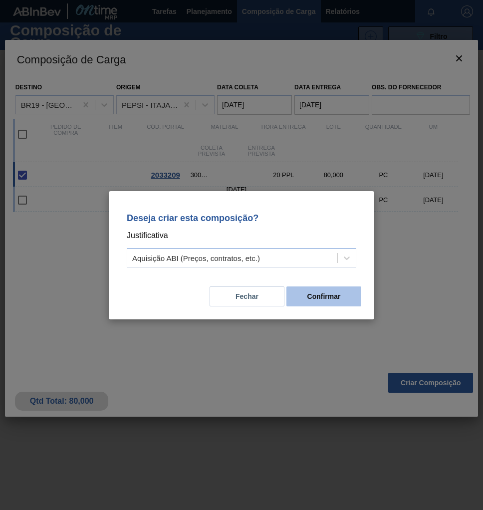
click at [317, 293] on button "Confirmar" at bounding box center [323, 296] width 75 height 20
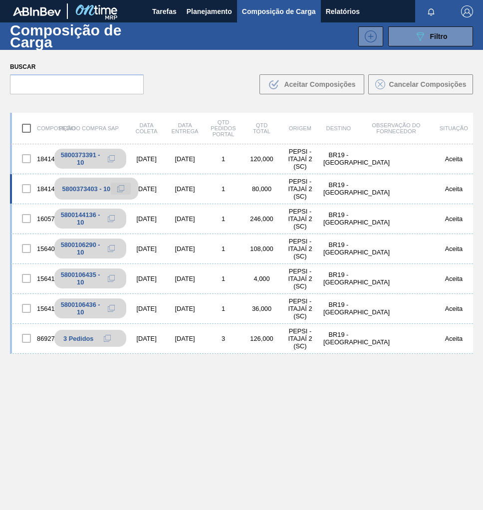
click at [120, 188] on icon at bounding box center [120, 188] width 7 height 7
click at [197, 10] on span "Planejamento" at bounding box center [209, 11] width 45 height 12
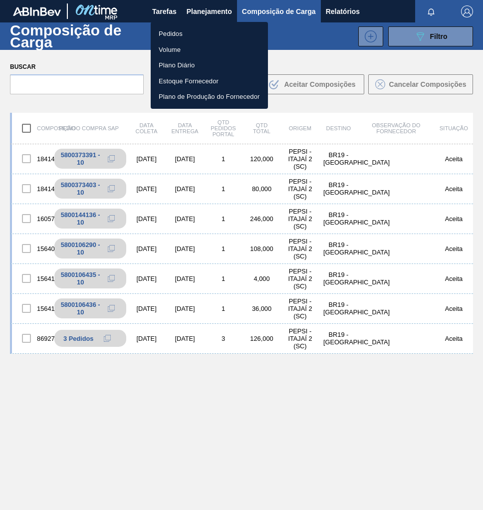
click at [173, 34] on li "Pedidos" at bounding box center [209, 34] width 117 height 16
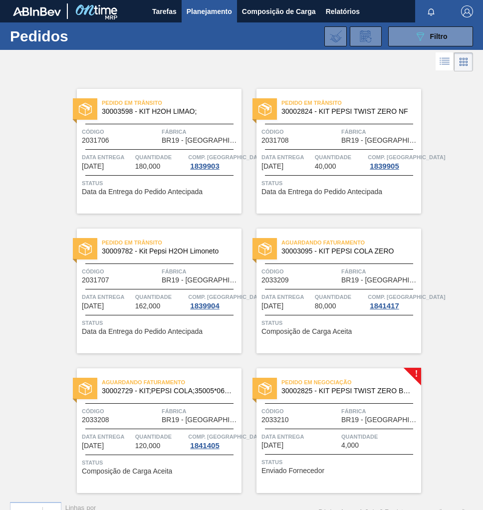
scroll to position [20, 0]
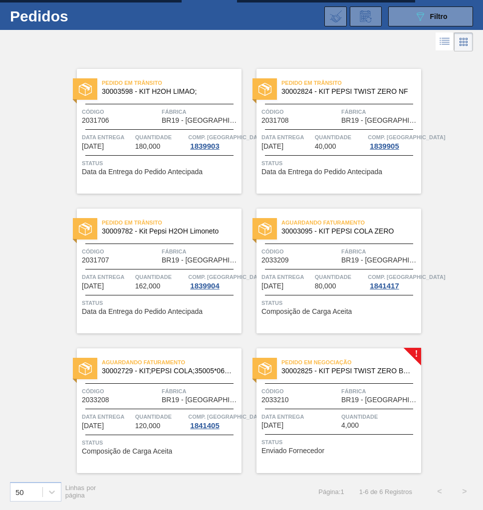
click at [304, 436] on div "Pedido em Negociação 30002825 - KIT PEPSI TWIST ZERO BAG IN BOX NF Código 20332…" at bounding box center [338, 410] width 165 height 125
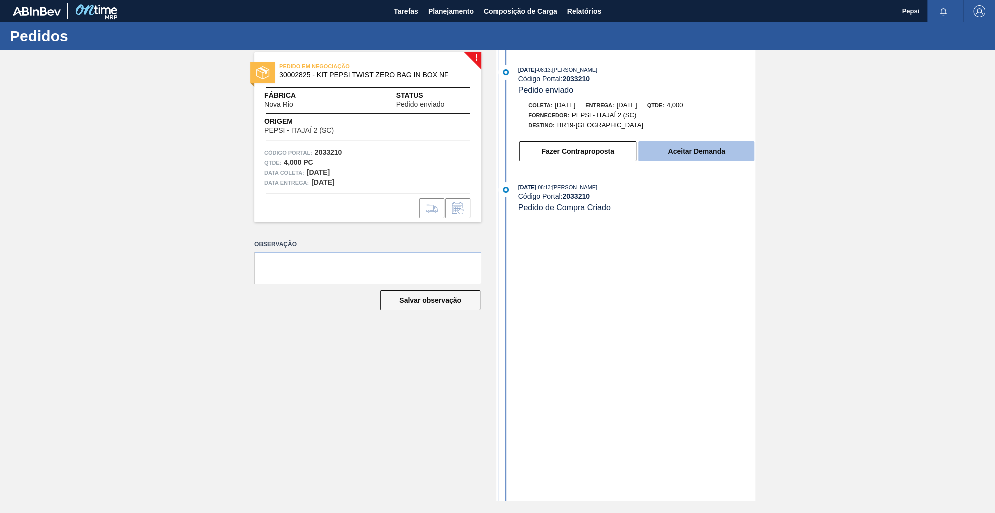
click at [482, 154] on button "Aceitar Demanda" at bounding box center [696, 151] width 116 height 20
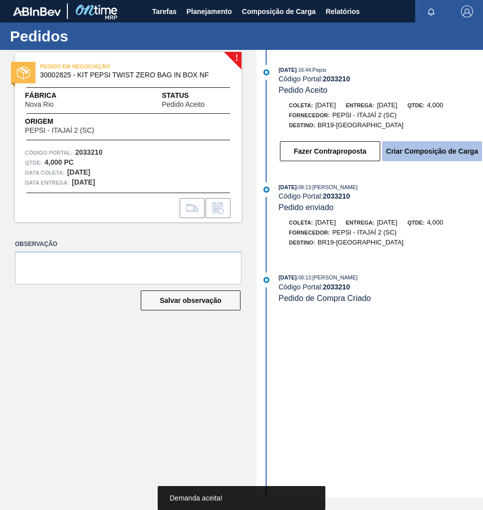
click at [447, 149] on button "Criar Composição de Carga" at bounding box center [432, 151] width 100 height 20
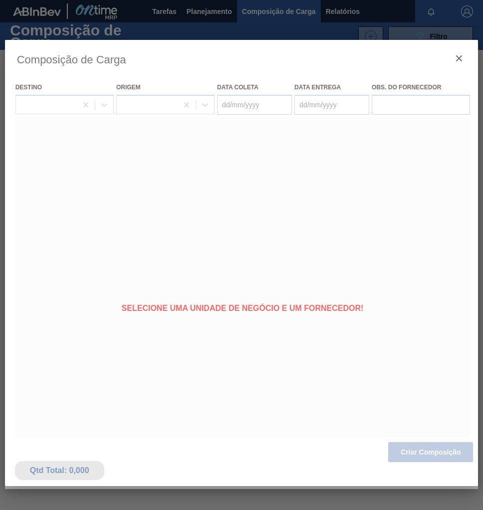
type coleta "[DATE]"
type entrega "[DATE]"
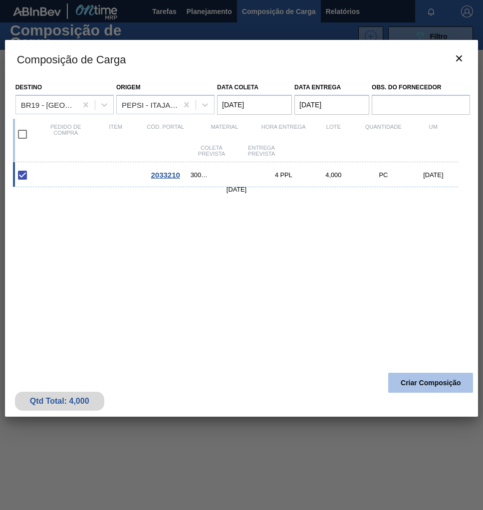
click at [435, 381] on button "Criar Composição" at bounding box center [430, 383] width 85 height 20
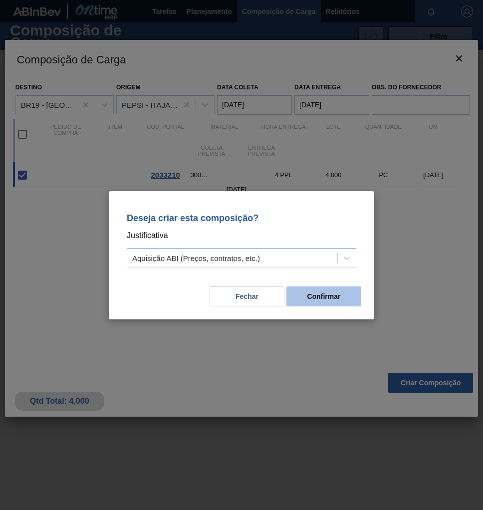
click at [332, 298] on button "Confirmar" at bounding box center [323, 296] width 75 height 20
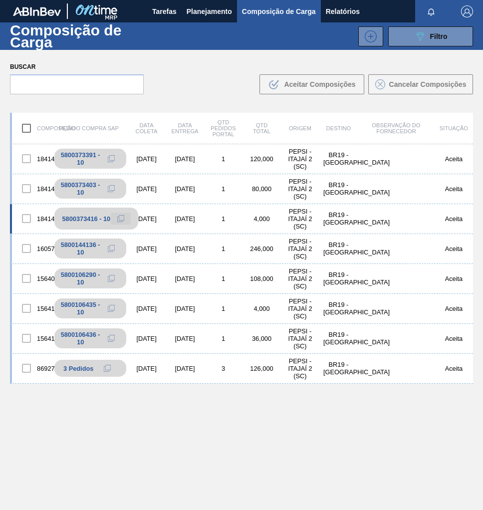
click at [120, 217] on icon at bounding box center [120, 218] width 7 height 7
click at [208, 14] on span "Planejamento" at bounding box center [209, 11] width 45 height 12
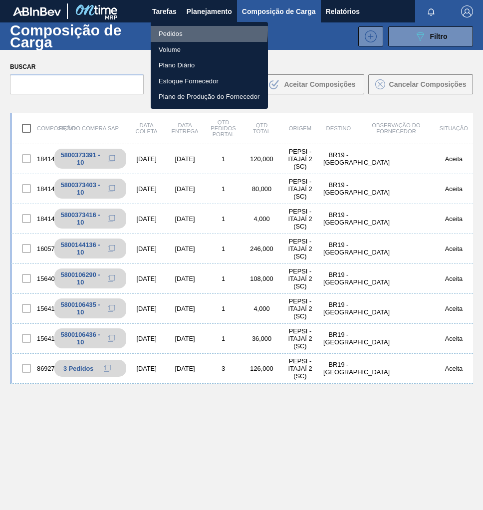
click at [178, 30] on li "Pedidos" at bounding box center [209, 34] width 117 height 16
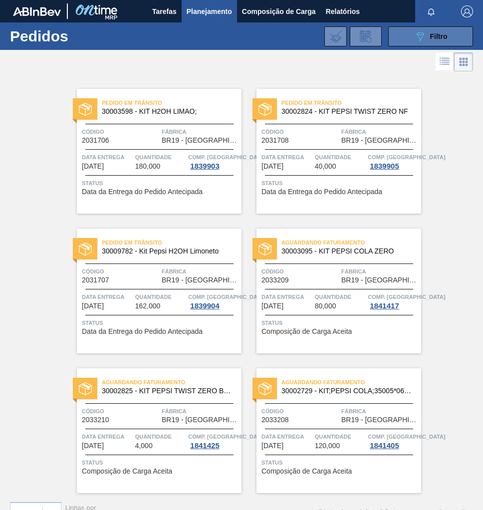
click at [431, 42] on button "089F7B8B-B2A5-4AFE-B5C0-19BA573D28AC Filtro" at bounding box center [430, 36] width 85 height 20
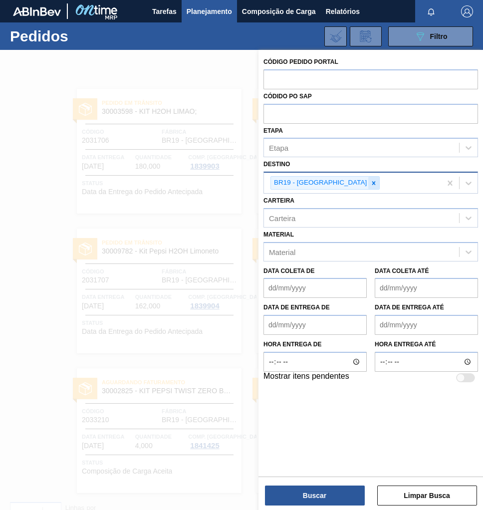
click at [372, 182] on icon at bounding box center [373, 182] width 3 height 3
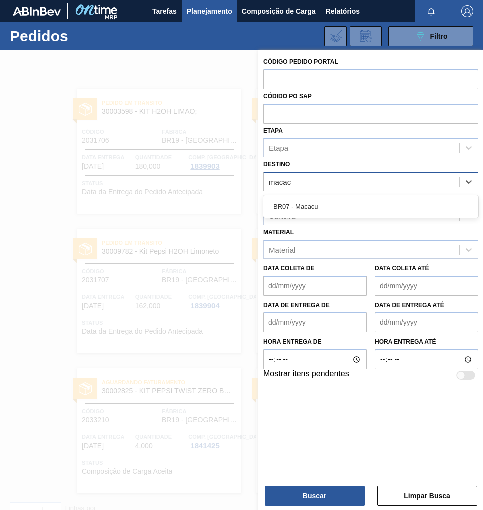
type input "macacu"
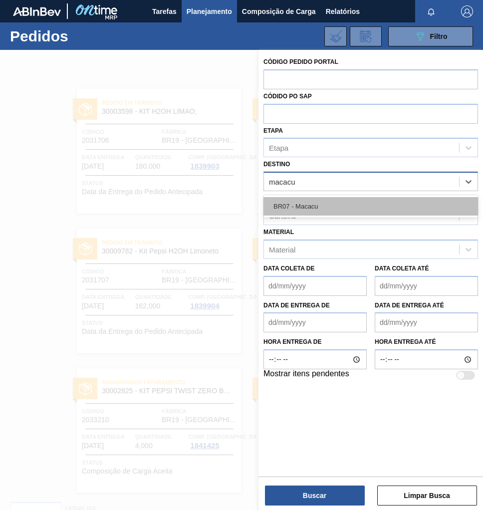
click at [312, 202] on div "BR07 - Macacu" at bounding box center [370, 206] width 215 height 18
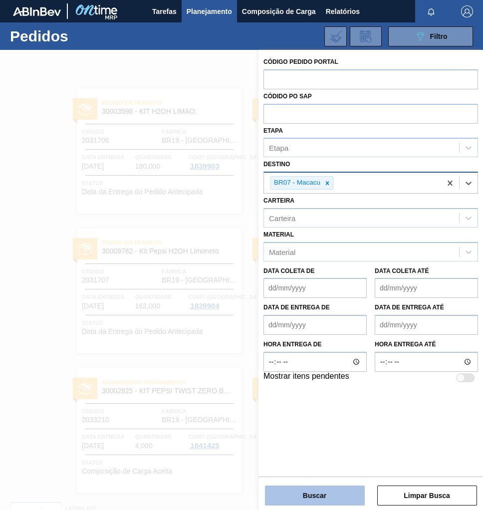
click at [327, 495] on button "Buscar" at bounding box center [315, 495] width 100 height 20
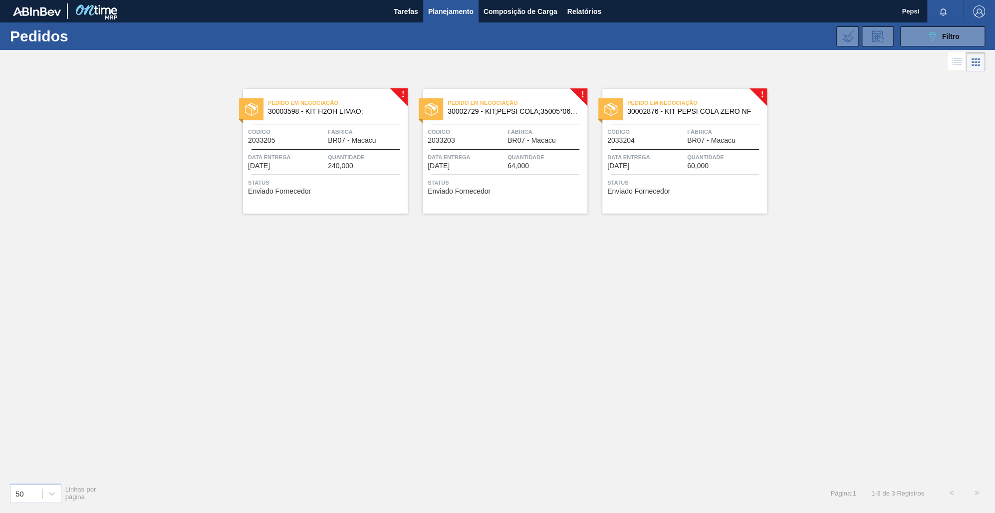
click at [482, 346] on div "! Pedido em Negociação 30003598 - KIT H2OH LIMAO; Código 2033205 Fábrica BR07 -…" at bounding box center [497, 274] width 995 height 401
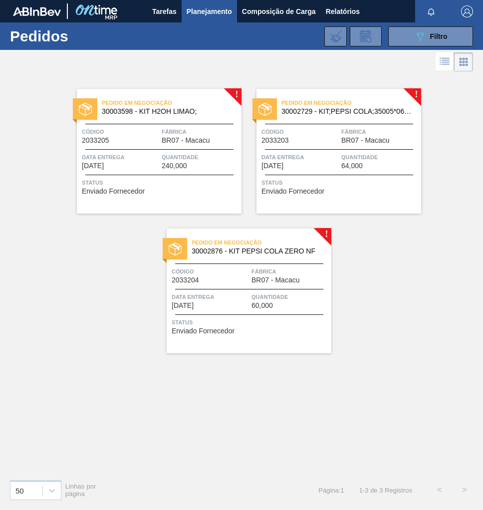
click at [334, 167] on div "Data entrega 24/09/2025" at bounding box center [299, 160] width 77 height 17
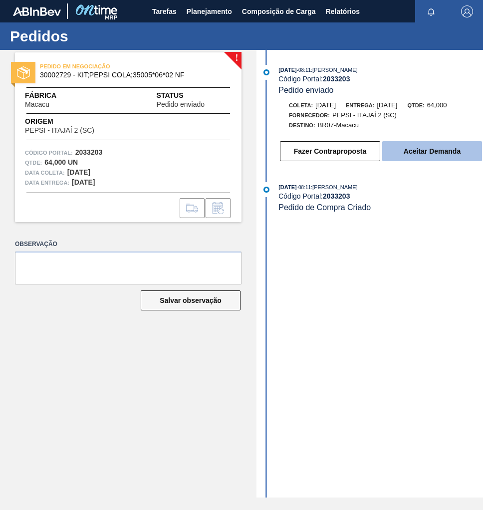
click at [407, 157] on button "Aceitar Demanda" at bounding box center [432, 151] width 100 height 20
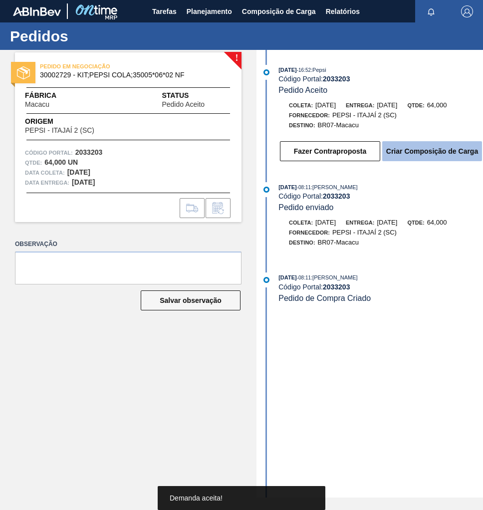
click at [440, 156] on button "Criar Composição de Carga" at bounding box center [432, 151] width 100 height 20
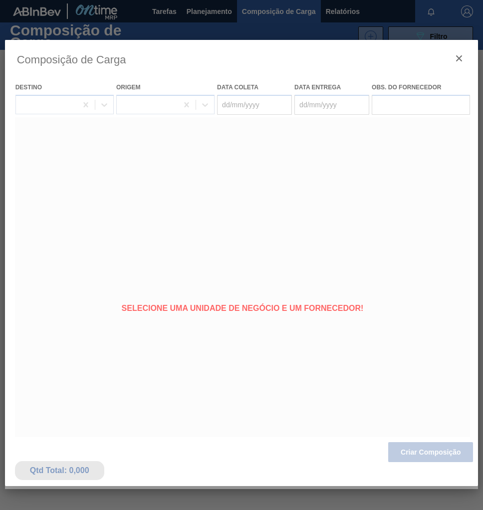
type coleta "[DATE]"
type entrega "[DATE]"
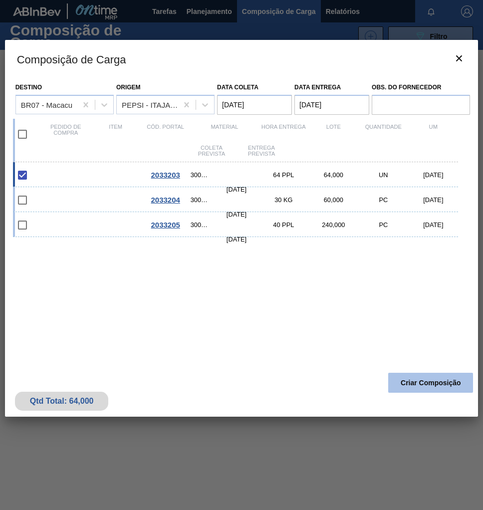
click at [414, 380] on button "Criar Composição" at bounding box center [430, 383] width 85 height 20
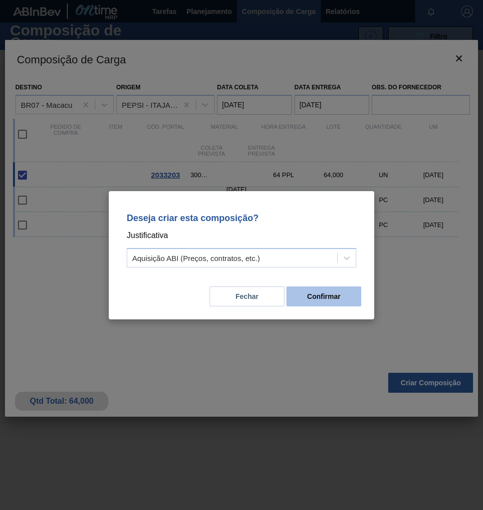
click at [314, 294] on button "Confirmar" at bounding box center [323, 296] width 75 height 20
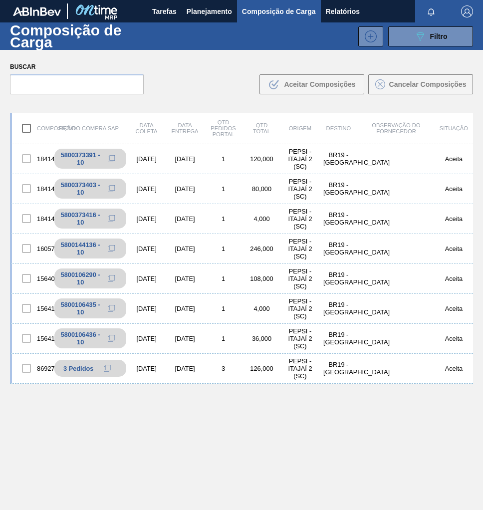
click at [438, 47] on div "Composição de Carga 089F7B8B-B2A5-4AFE-B5C0-19BA573D28AC Filtro" at bounding box center [241, 35] width 483 height 27
click at [438, 37] on span "Filtro" at bounding box center [438, 36] width 17 height 8
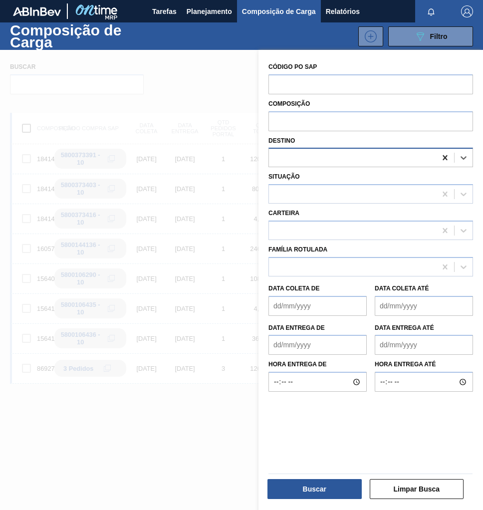
click at [443, 156] on icon at bounding box center [445, 157] width 4 height 5
type input "maca"
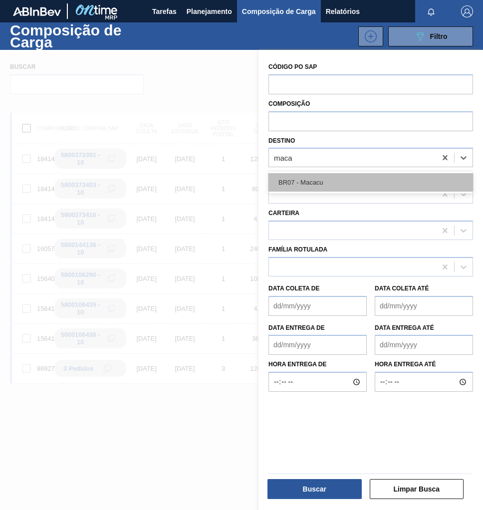
click at [371, 187] on div "BR07 - Macacu" at bounding box center [370, 182] width 205 height 18
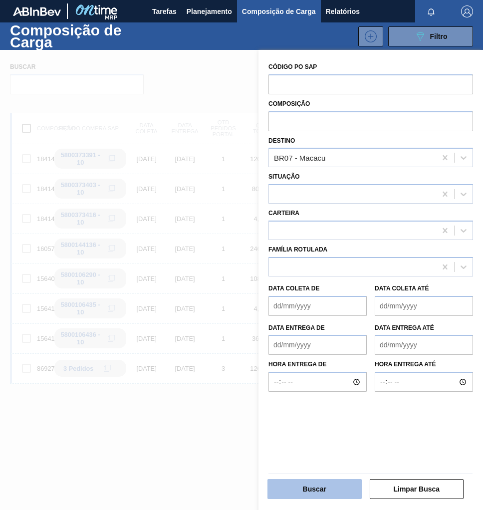
click at [316, 486] on button "Buscar" at bounding box center [314, 489] width 94 height 20
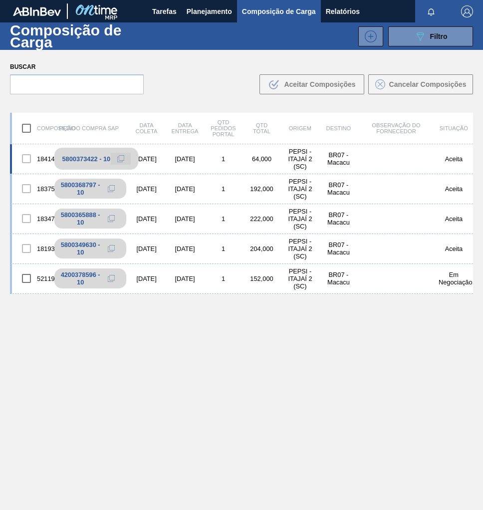
click at [117, 159] on icon at bounding box center [120, 158] width 7 height 7
click at [200, 14] on span "Planejamento" at bounding box center [209, 11] width 45 height 12
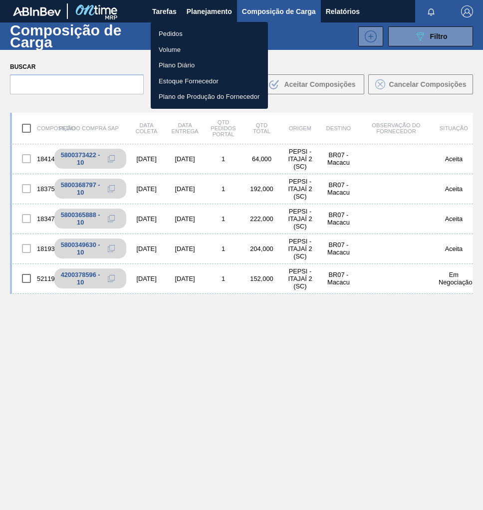
click at [180, 34] on li "Pedidos" at bounding box center [209, 34] width 117 height 16
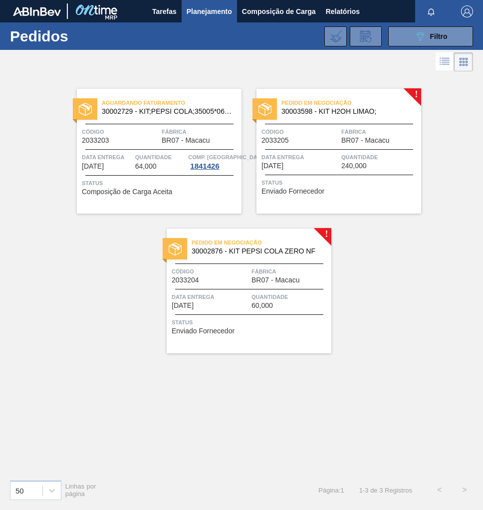
click at [242, 268] on span "Código" at bounding box center [210, 271] width 77 height 10
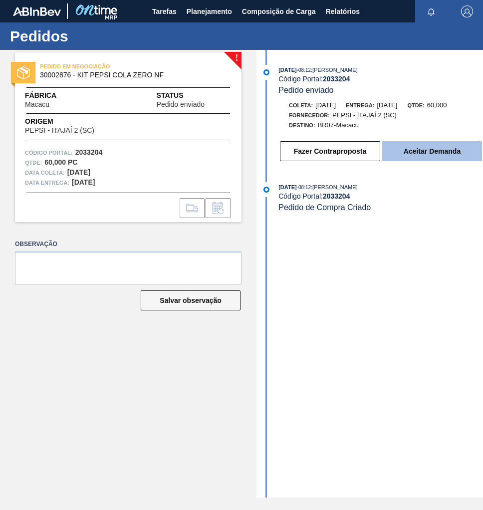
click at [421, 153] on button "Aceitar Demanda" at bounding box center [432, 151] width 100 height 20
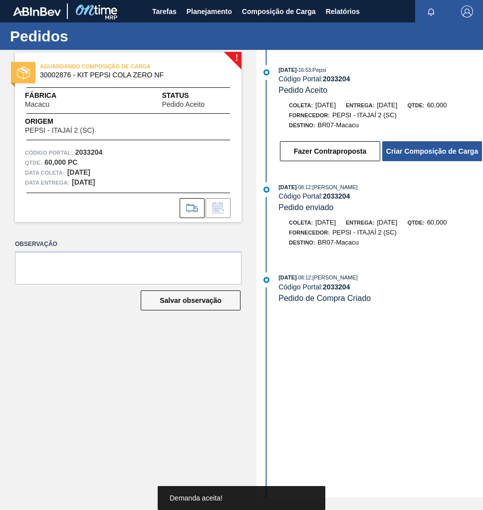
click at [421, 153] on button "Criar Composição de Carga" at bounding box center [432, 151] width 100 height 20
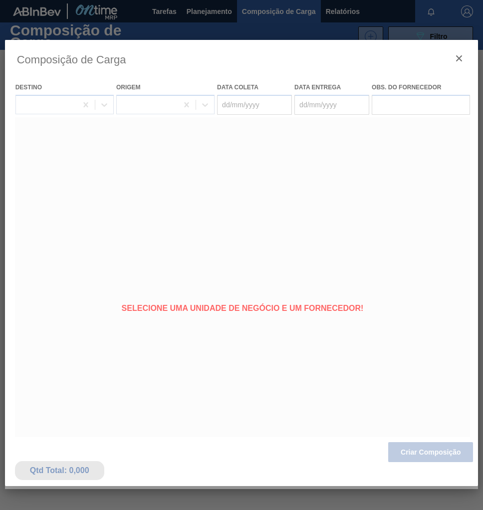
type coleta "[DATE]"
type entrega "[DATE]"
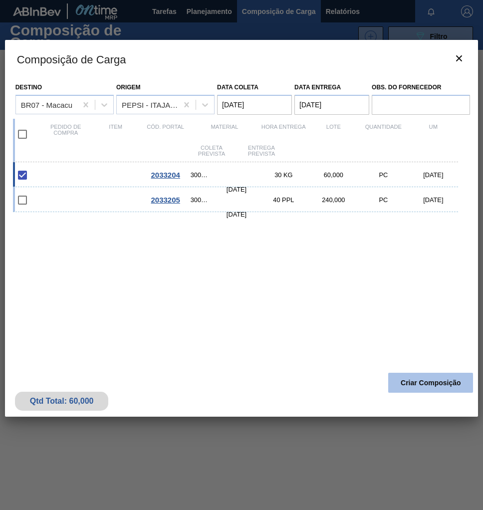
click at [435, 388] on button "Criar Composição" at bounding box center [430, 383] width 85 height 20
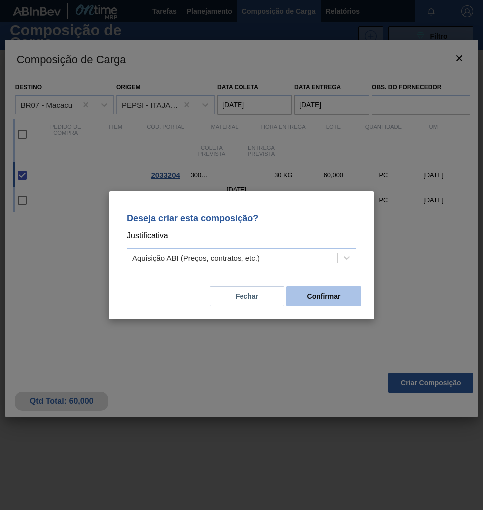
click at [316, 298] on button "Confirmar" at bounding box center [323, 296] width 75 height 20
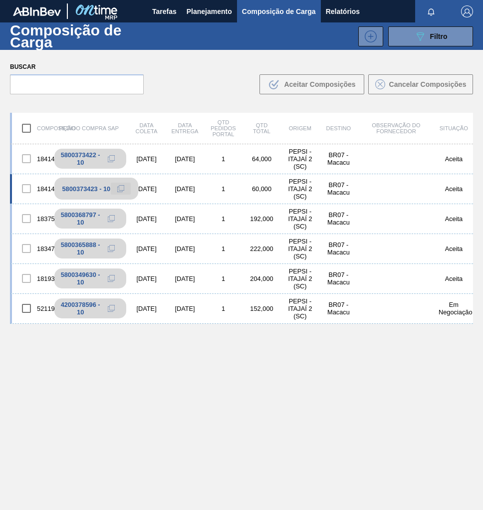
click at [121, 191] on icon at bounding box center [120, 188] width 7 height 7
click at [195, 12] on span "Planejamento" at bounding box center [209, 11] width 45 height 12
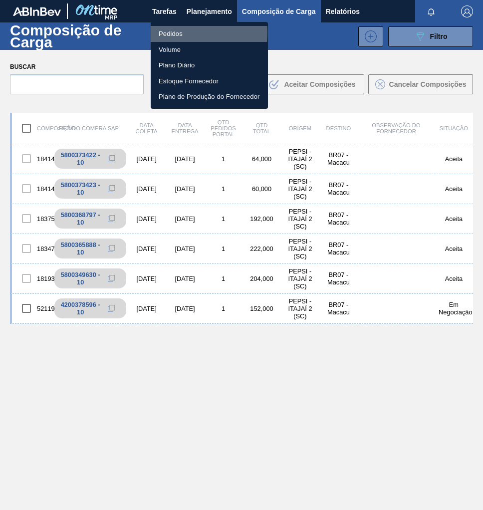
click at [172, 33] on li "Pedidos" at bounding box center [209, 34] width 117 height 16
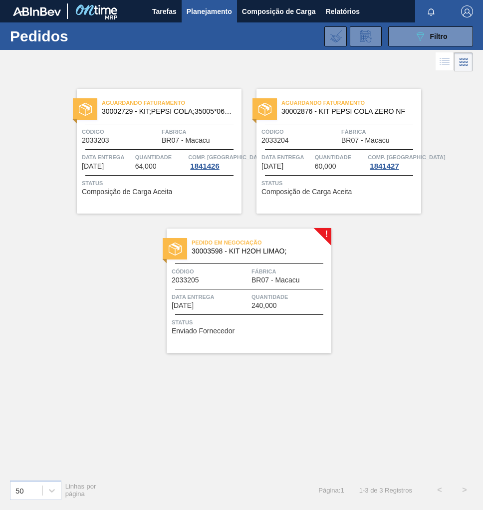
click at [260, 318] on span "Status" at bounding box center [250, 322] width 157 height 10
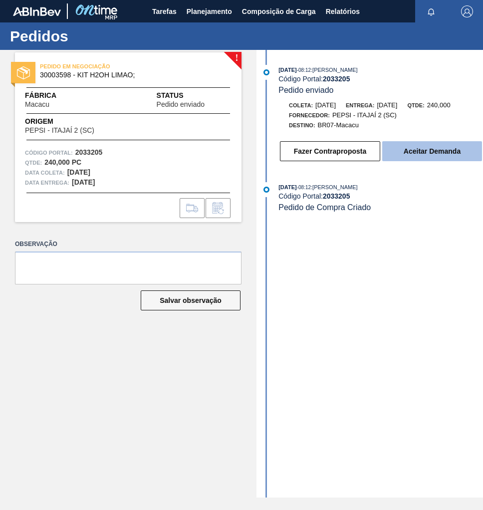
click at [432, 160] on button "Aceitar Demanda" at bounding box center [432, 151] width 100 height 20
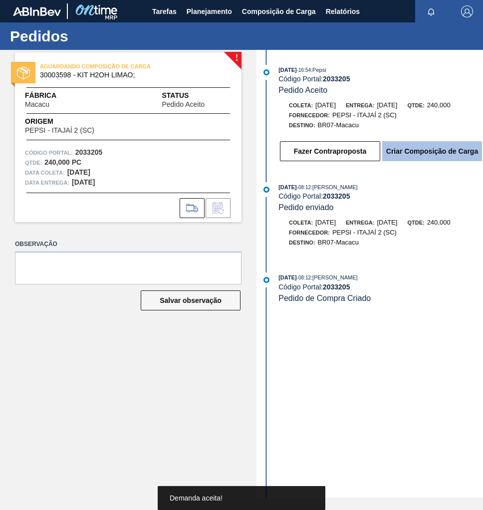
click at [425, 157] on button "Criar Composição de Carga" at bounding box center [432, 151] width 100 height 20
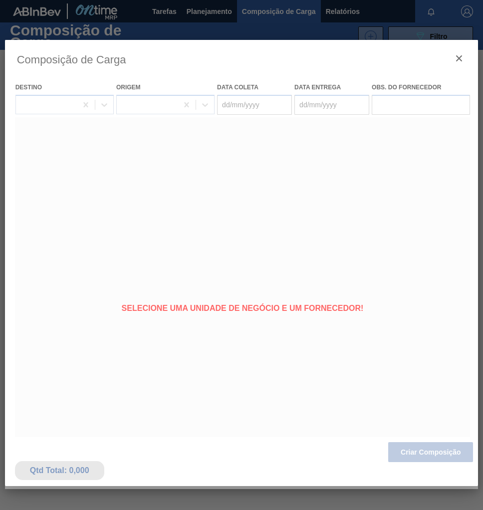
type coleta "[DATE]"
type entrega "[DATE]"
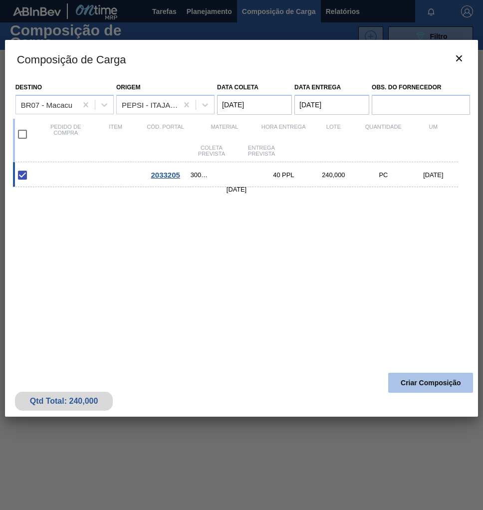
click at [441, 385] on button "Criar Composição" at bounding box center [430, 383] width 85 height 20
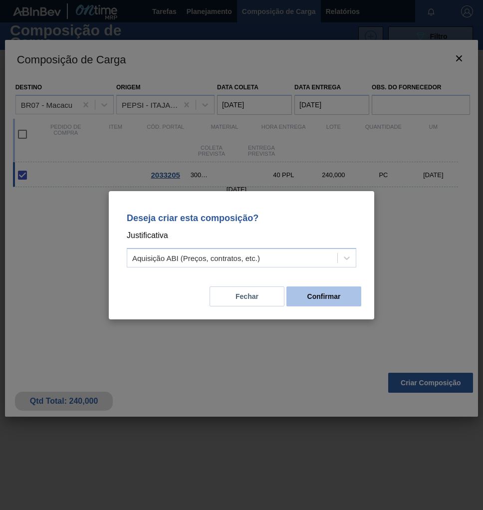
click at [319, 290] on button "Confirmar" at bounding box center [323, 296] width 75 height 20
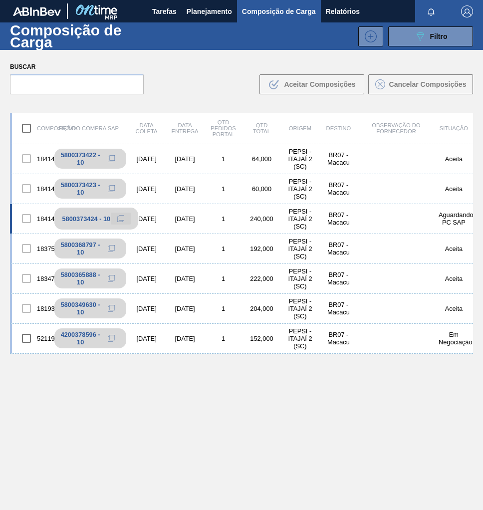
click at [121, 219] on icon at bounding box center [120, 218] width 7 height 7
click at [217, 11] on span "Planejamento" at bounding box center [209, 11] width 45 height 12
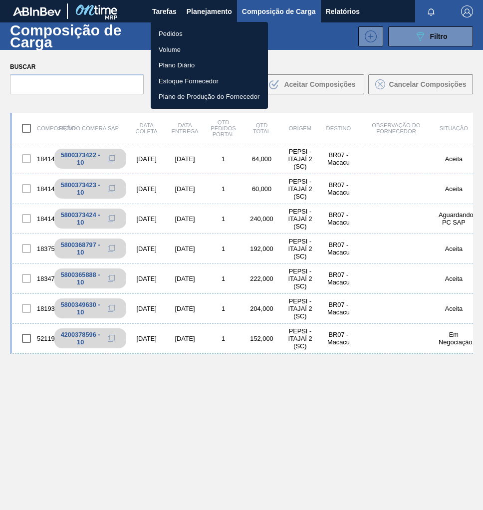
click at [169, 26] on li "Pedidos" at bounding box center [209, 34] width 117 height 16
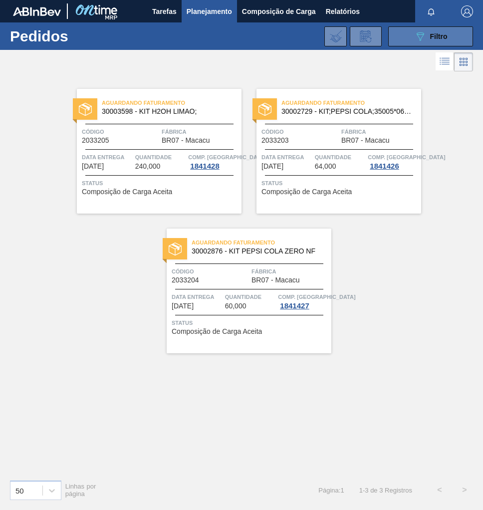
click at [431, 38] on span "Filtro" at bounding box center [438, 36] width 17 height 8
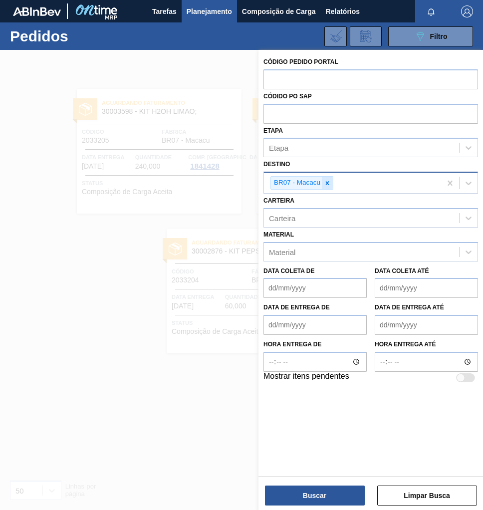
click at [327, 185] on icon at bounding box center [327, 183] width 7 height 7
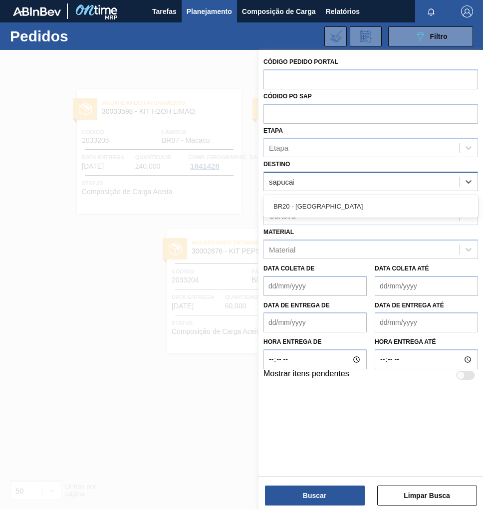
type input "sapucaia"
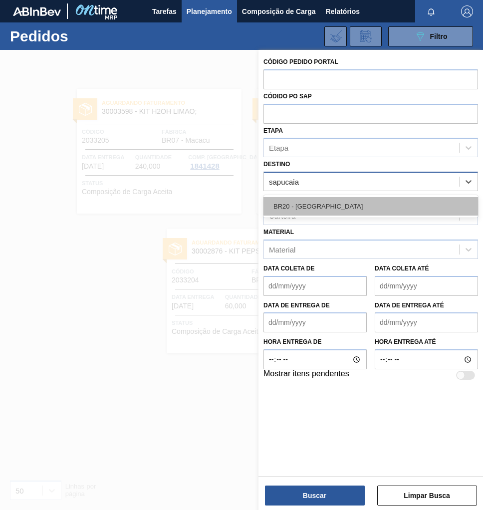
click at [318, 198] on div "BR20 - [GEOGRAPHIC_DATA]" at bounding box center [370, 206] width 215 height 18
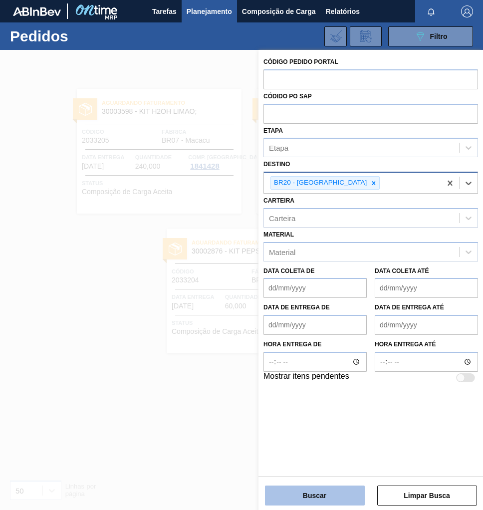
click at [318, 497] on button "Buscar" at bounding box center [315, 495] width 100 height 20
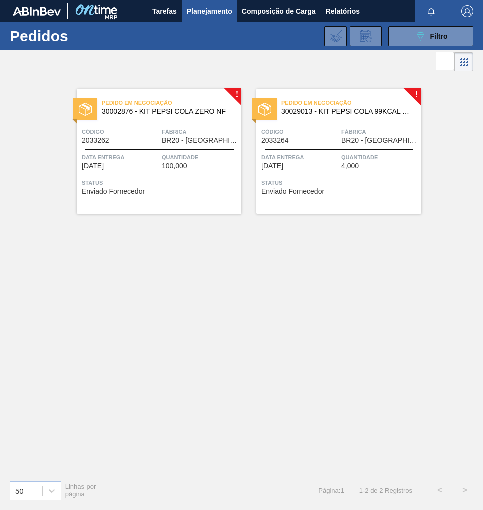
click at [334, 134] on span "Código" at bounding box center [299, 132] width 77 height 10
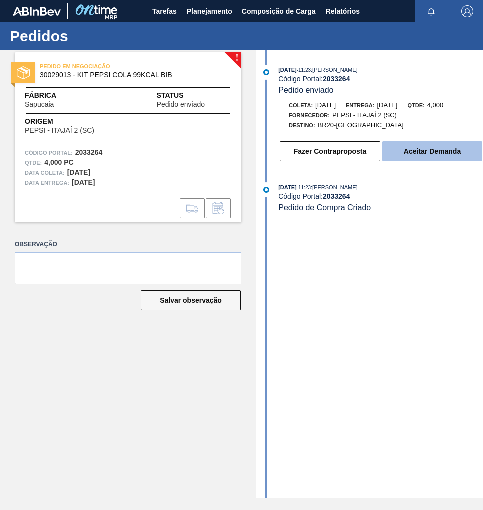
click at [415, 149] on button "Aceitar Demanda" at bounding box center [432, 151] width 100 height 20
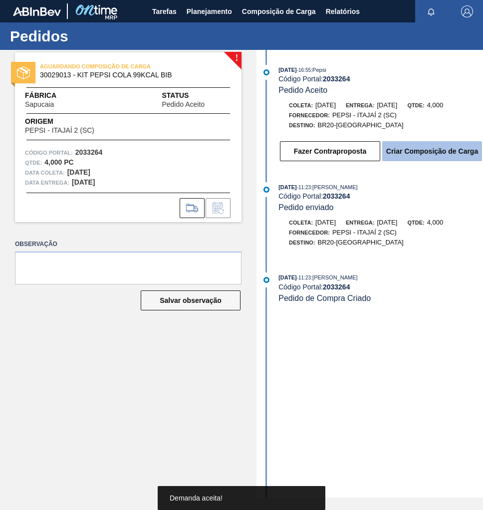
click at [440, 156] on button "Criar Composição de Carga" at bounding box center [432, 151] width 100 height 20
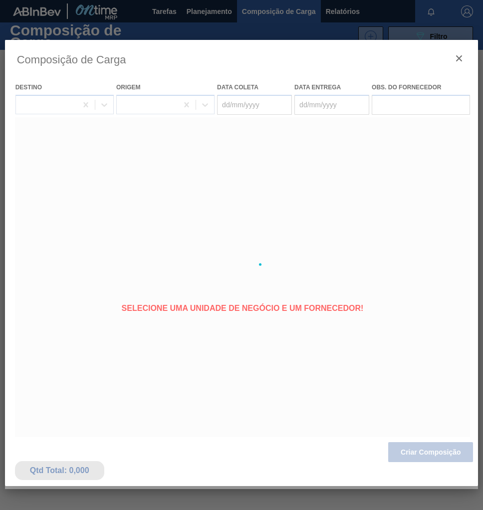
type coleta "[DATE]"
type entrega "[DATE]"
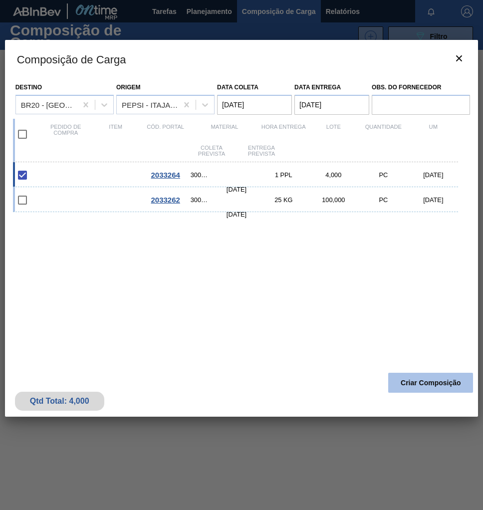
click at [402, 382] on button "Criar Composição" at bounding box center [430, 383] width 85 height 20
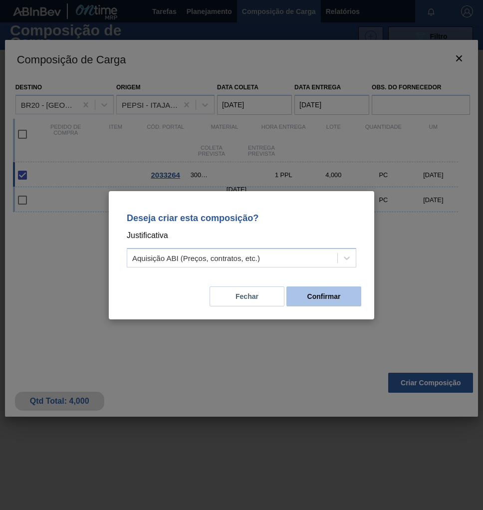
click at [342, 298] on button "Confirmar" at bounding box center [323, 296] width 75 height 20
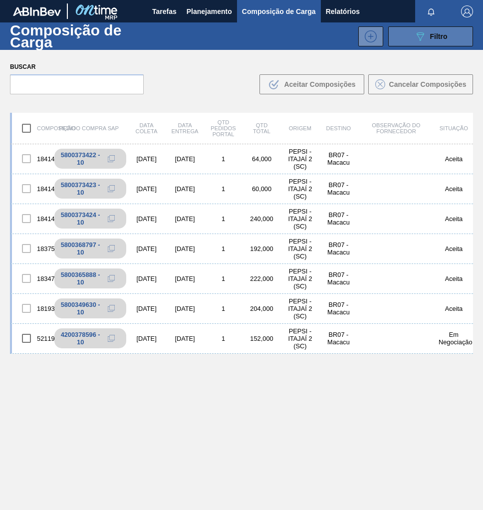
click at [444, 41] on div "089F7B8B-B2A5-4AFE-B5C0-19BA573D28AC Filtro" at bounding box center [430, 36] width 33 height 12
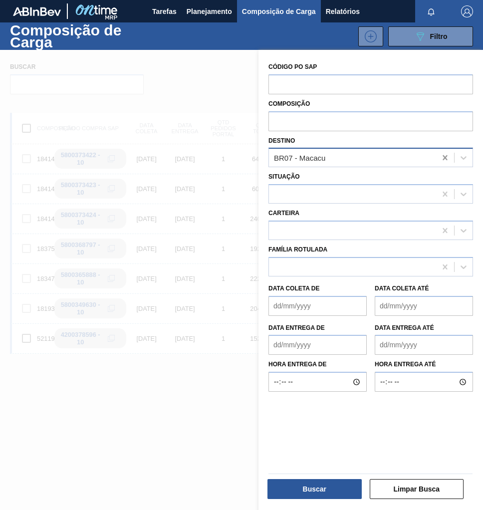
click at [442, 157] on icon at bounding box center [445, 158] width 10 height 10
type input "sapu"
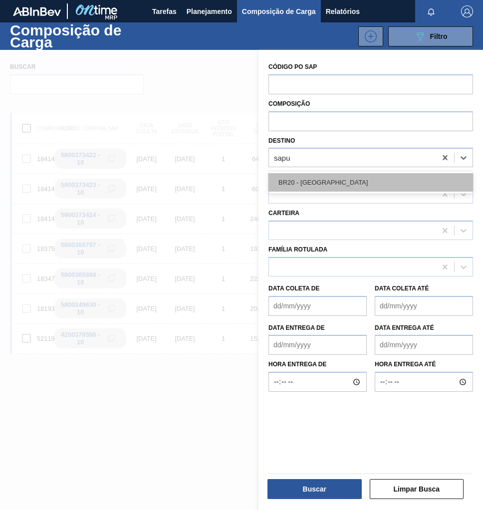
click at [380, 188] on div "BR20 - [GEOGRAPHIC_DATA]" at bounding box center [370, 182] width 205 height 18
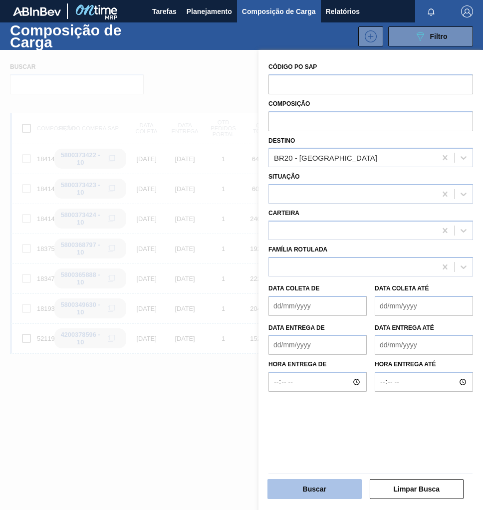
click at [332, 493] on button "Buscar" at bounding box center [314, 489] width 94 height 20
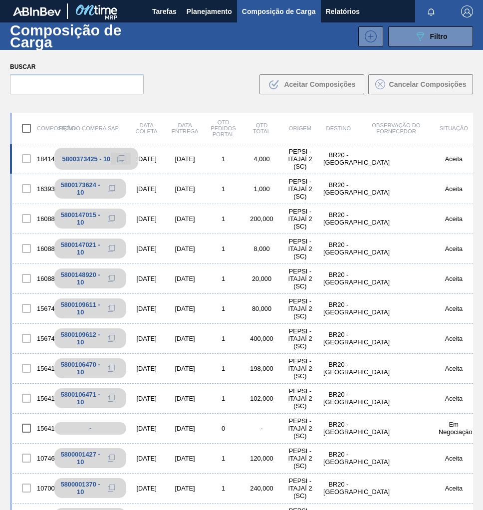
click at [120, 160] on icon at bounding box center [120, 159] width 3 height 4
click at [204, 11] on span "Planejamento" at bounding box center [209, 11] width 45 height 12
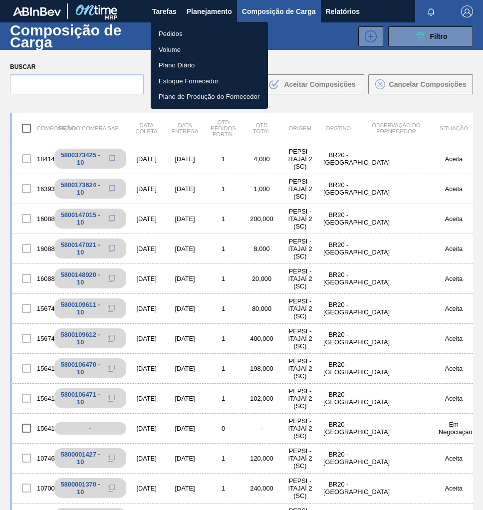
click at [169, 32] on li "Pedidos" at bounding box center [209, 34] width 117 height 16
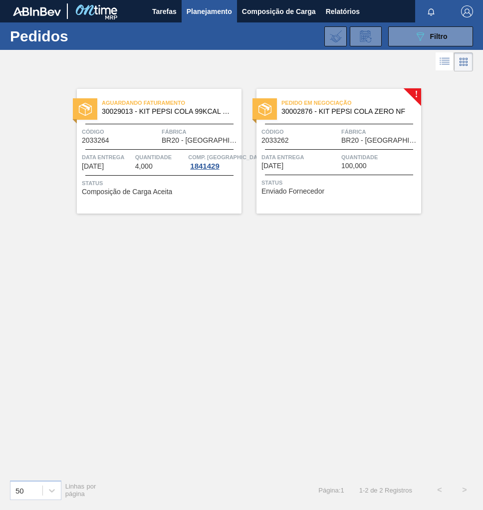
click at [318, 148] on div "Pedido em Negociação 30002876 - KIT PEPSI COLA ZERO NF Código 2033262 Fábrica B…" at bounding box center [338, 151] width 165 height 125
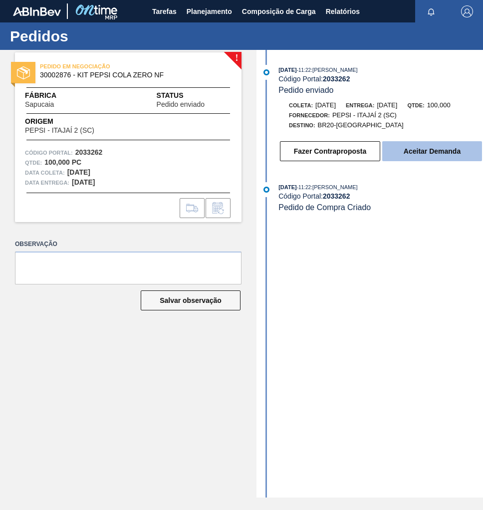
click at [433, 150] on button "Aceitar Demanda" at bounding box center [432, 151] width 100 height 20
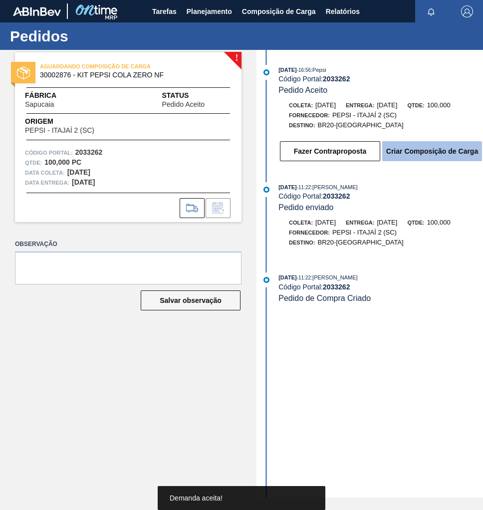
click at [439, 158] on button "Criar Composição de Carga" at bounding box center [432, 151] width 100 height 20
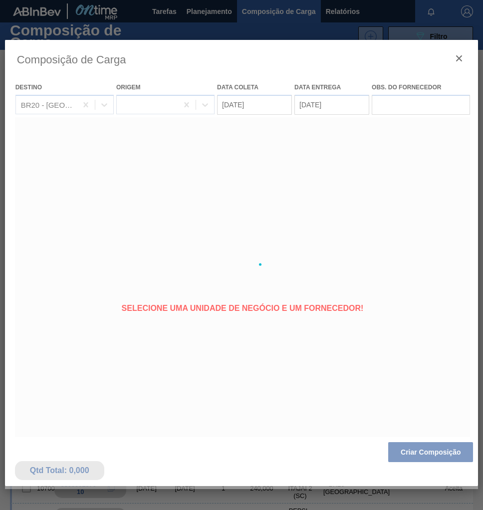
type coleta "[DATE]"
type entrega "[DATE]"
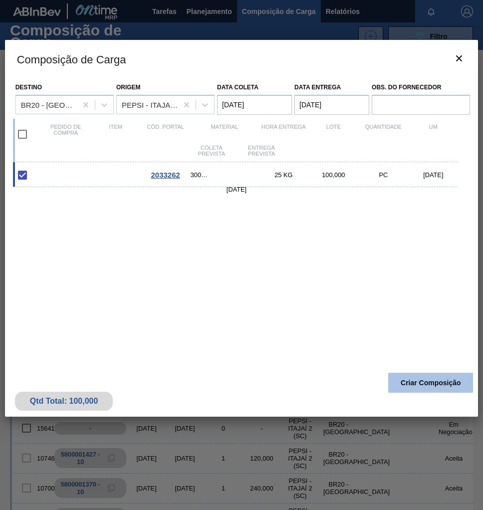
click at [424, 383] on button "Criar Composição" at bounding box center [430, 383] width 85 height 20
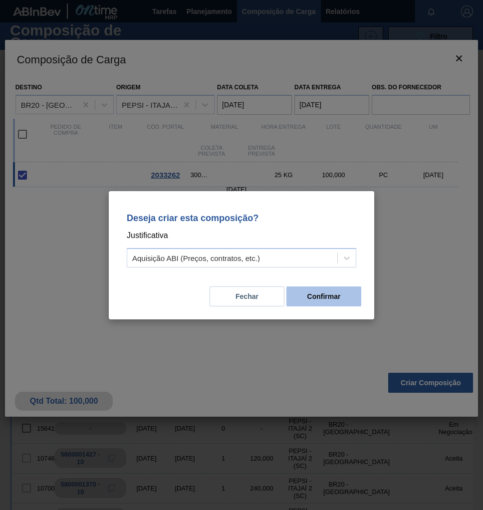
click at [335, 299] on button "Confirmar" at bounding box center [323, 296] width 75 height 20
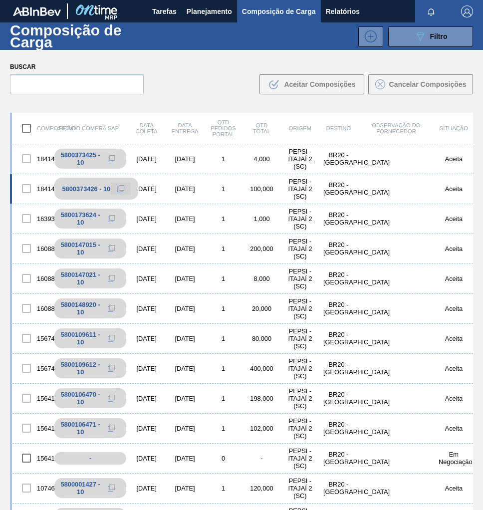
drag, startPoint x: 118, startPoint y: 186, endPoint x: 111, endPoint y: 186, distance: 7.5
click at [118, 186] on icon at bounding box center [120, 188] width 7 height 7
